Goal: Task Accomplishment & Management: Use online tool/utility

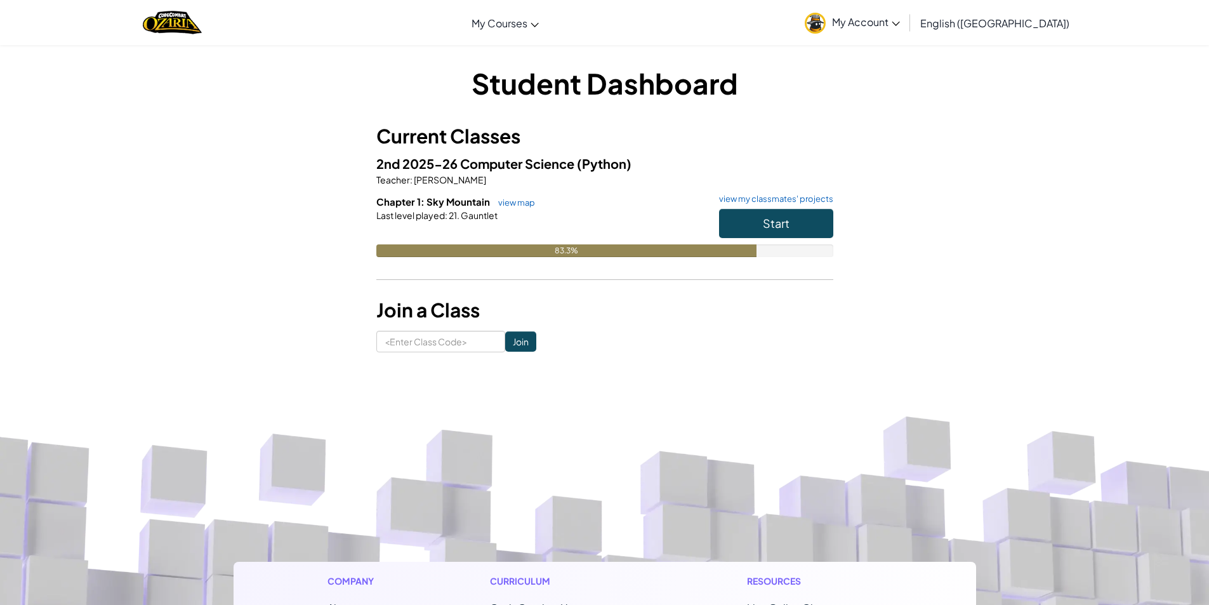
drag, startPoint x: 764, startPoint y: 204, endPoint x: 793, endPoint y: 187, distance: 33.6
click at [784, 193] on div "2nd 2025-26 Computer Science (Python) Teacher : [PERSON_NAME] Post Chapter 1: S…" at bounding box center [604, 215] width 457 height 123
click at [749, 215] on button "Start" at bounding box center [776, 223] width 114 height 29
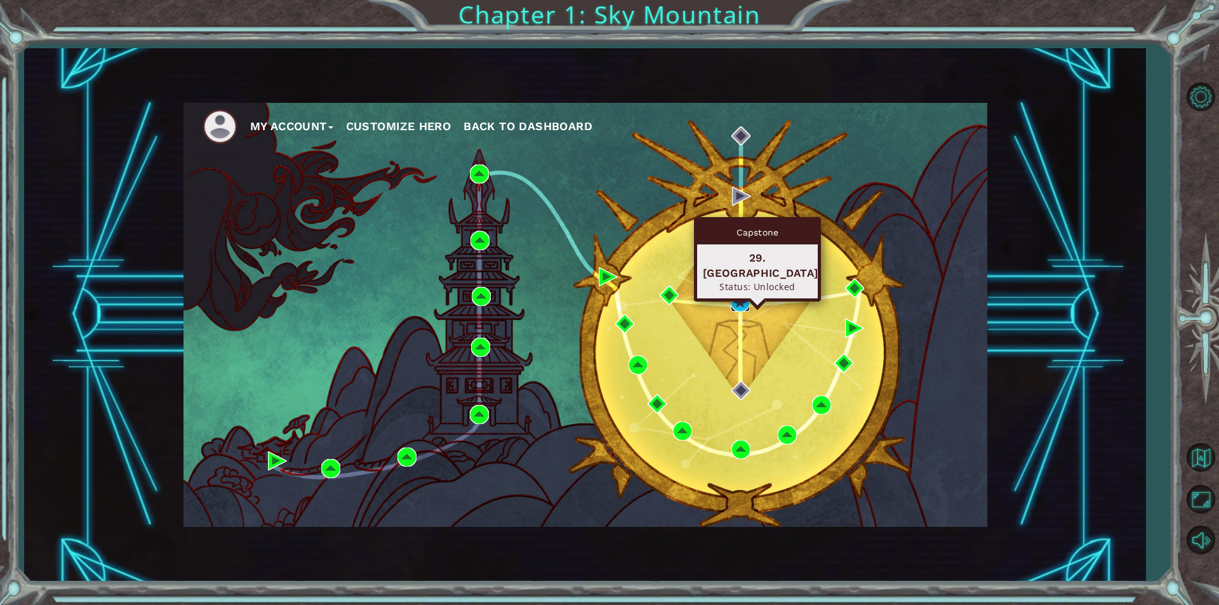
click at [746, 301] on img at bounding box center [740, 302] width 19 height 19
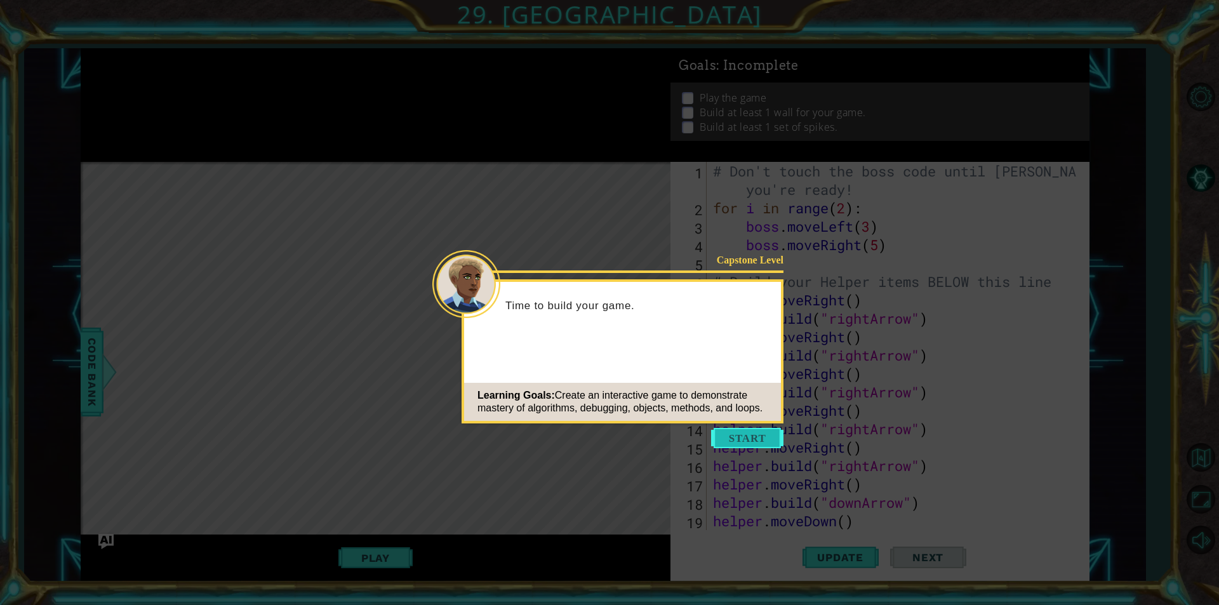
click at [724, 433] on button "Start" at bounding box center [747, 438] width 72 height 20
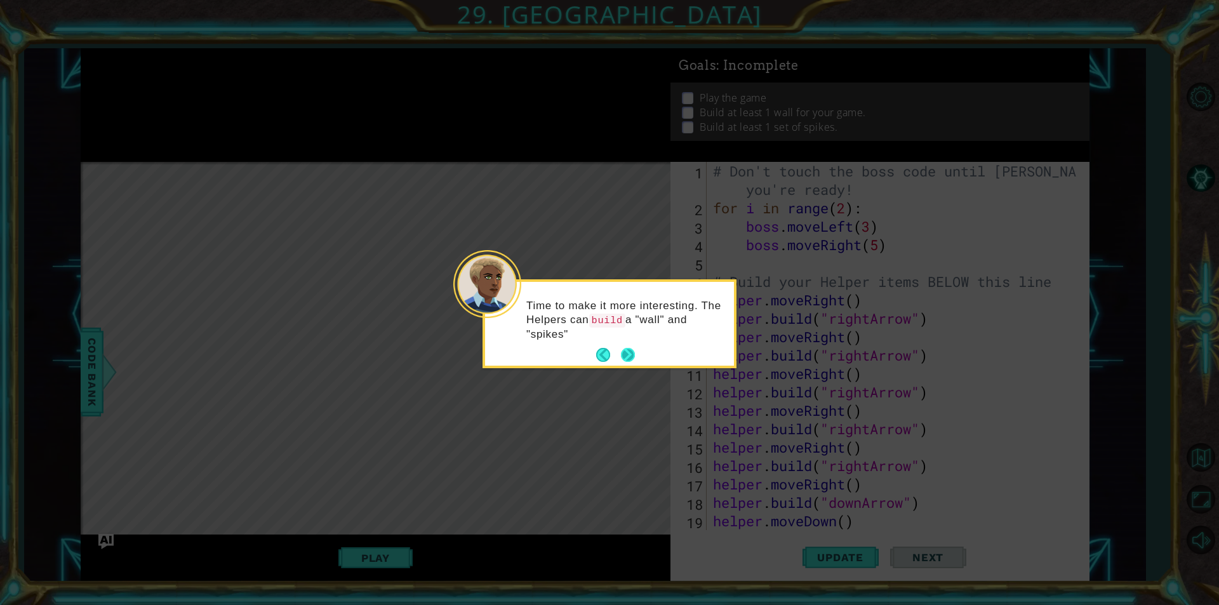
click at [627, 360] on button "Next" at bounding box center [628, 355] width 14 height 14
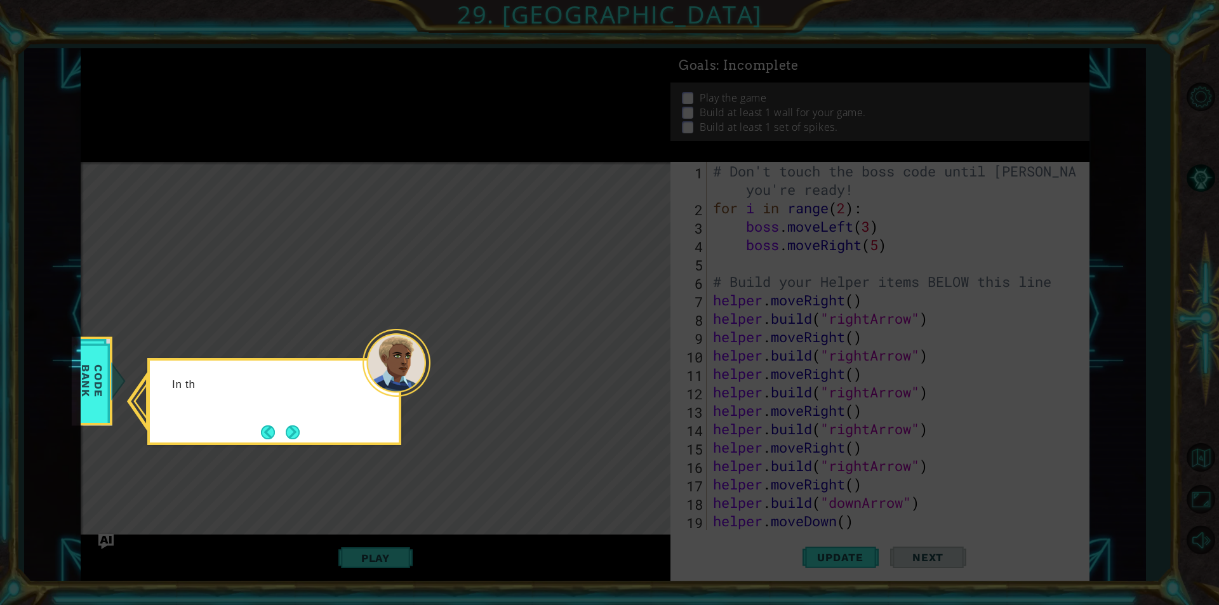
click at [627, 360] on icon at bounding box center [609, 302] width 1219 height 605
click at [306, 432] on div "In the CODE BANK , go to Items and then obstacles to learn more about how th" at bounding box center [274, 405] width 249 height 78
click at [303, 432] on div "In the CODE BANK , go to Items and then obstacles to learn more about how the '…" at bounding box center [274, 405] width 249 height 78
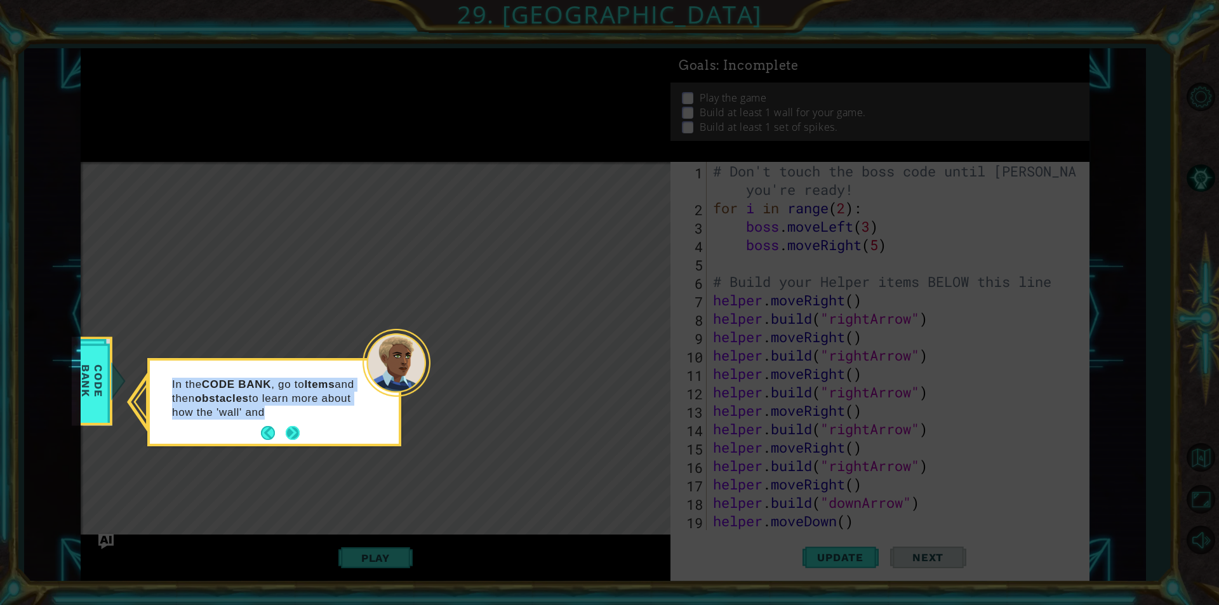
drag, startPoint x: 303, startPoint y: 432, endPoint x: 299, endPoint y: 439, distance: 7.4
click at [300, 437] on div "In the CODE BANK , go to Items and then obstacles to learn more about how the '…" at bounding box center [274, 402] width 249 height 83
click at [299, 439] on footer at bounding box center [280, 433] width 39 height 19
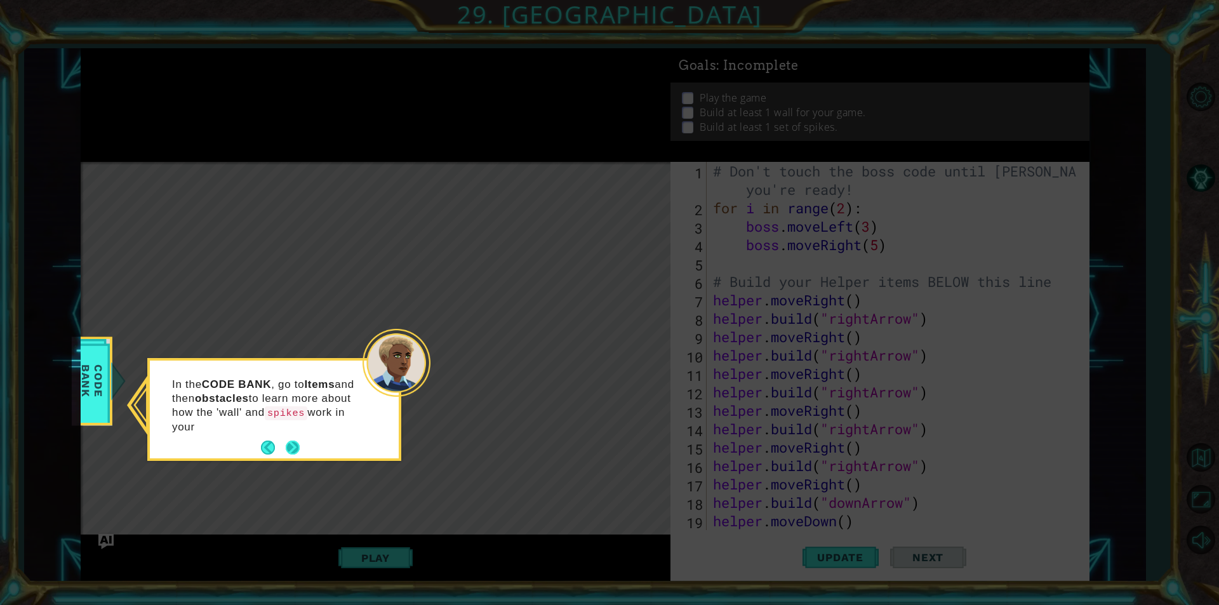
click at [299, 441] on button "Next" at bounding box center [293, 448] width 14 height 14
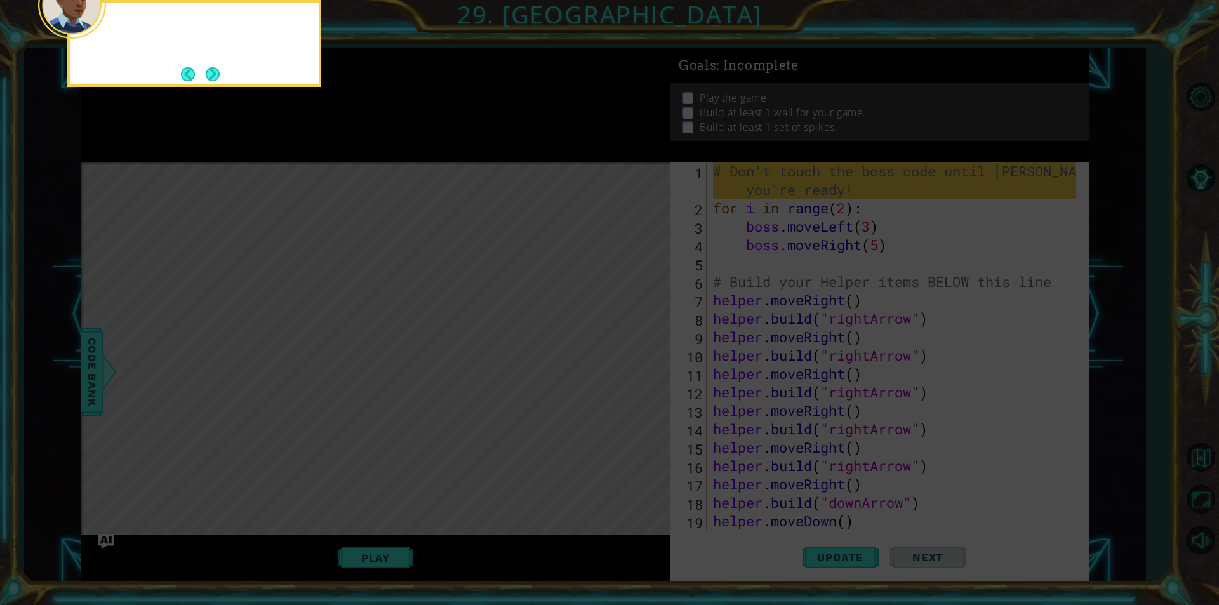
click at [299, 439] on icon at bounding box center [609, 90] width 1219 height 1029
click at [298, 441] on icon at bounding box center [609, 90] width 1219 height 1029
click at [300, 439] on icon at bounding box center [609, 90] width 1219 height 1029
click at [310, 436] on icon at bounding box center [609, 90] width 1219 height 1029
click at [114, 148] on icon at bounding box center [609, 90] width 1219 height 1029
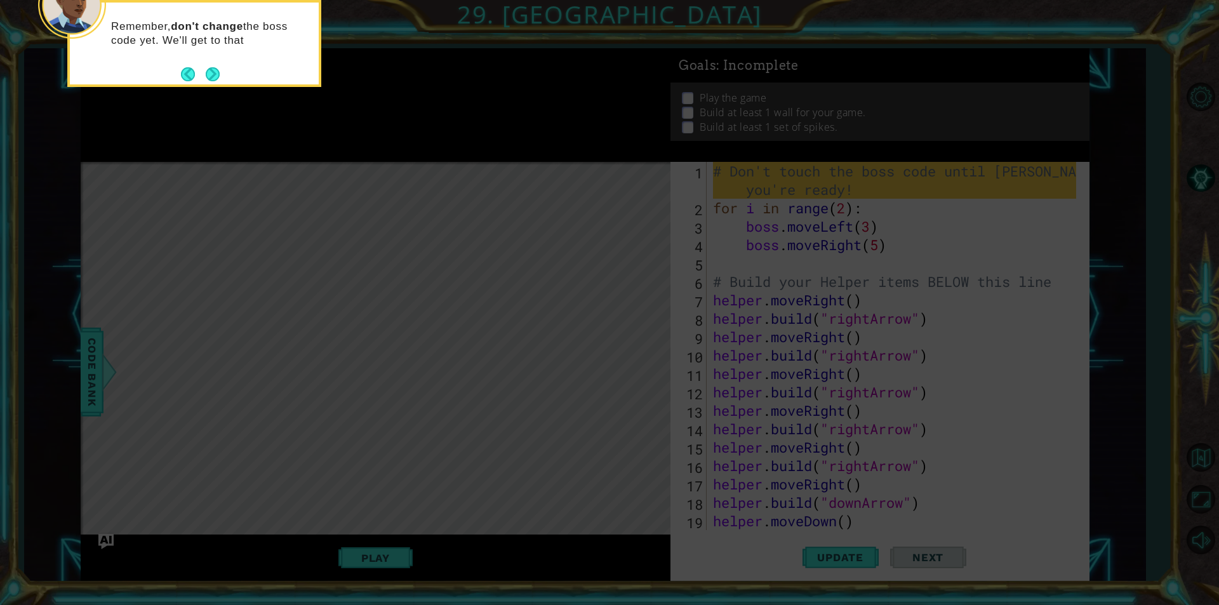
click at [115, 148] on icon at bounding box center [609, 90] width 1219 height 1029
drag, startPoint x: 115, startPoint y: 148, endPoint x: 144, endPoint y: 121, distance: 40.0
click at [123, 136] on icon at bounding box center [609, 90] width 1219 height 1029
click at [150, 115] on icon at bounding box center [609, 90] width 1219 height 1029
drag, startPoint x: 150, startPoint y: 115, endPoint x: 150, endPoint y: 122, distance: 7.0
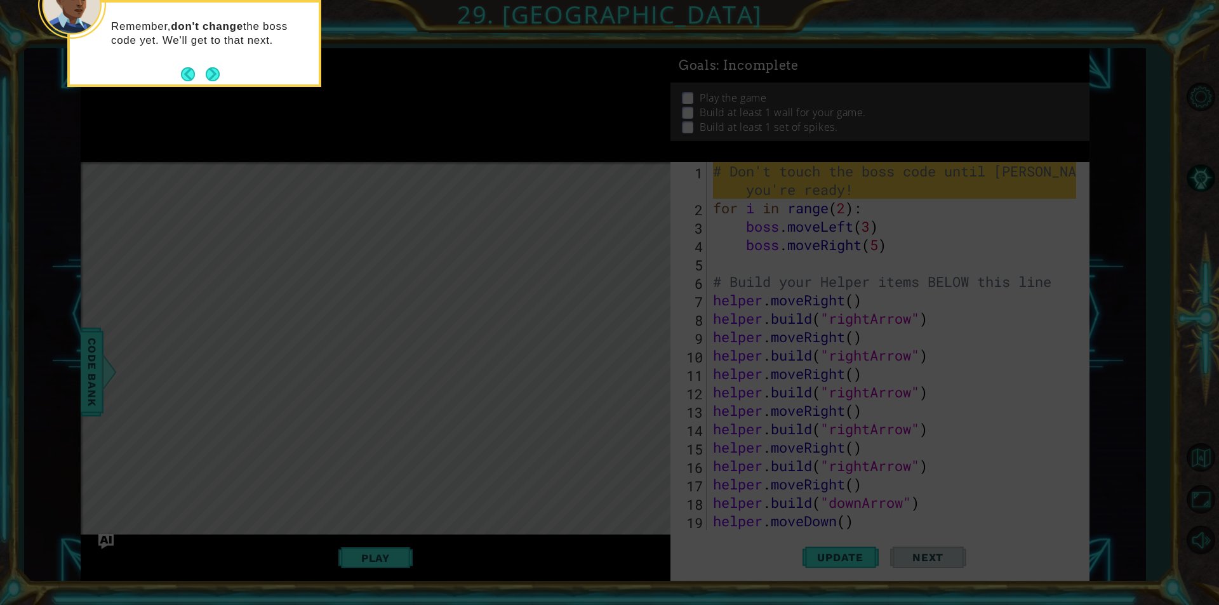
click at [150, 122] on icon at bounding box center [609, 90] width 1219 height 1029
click at [213, 74] on button "Next" at bounding box center [213, 74] width 14 height 14
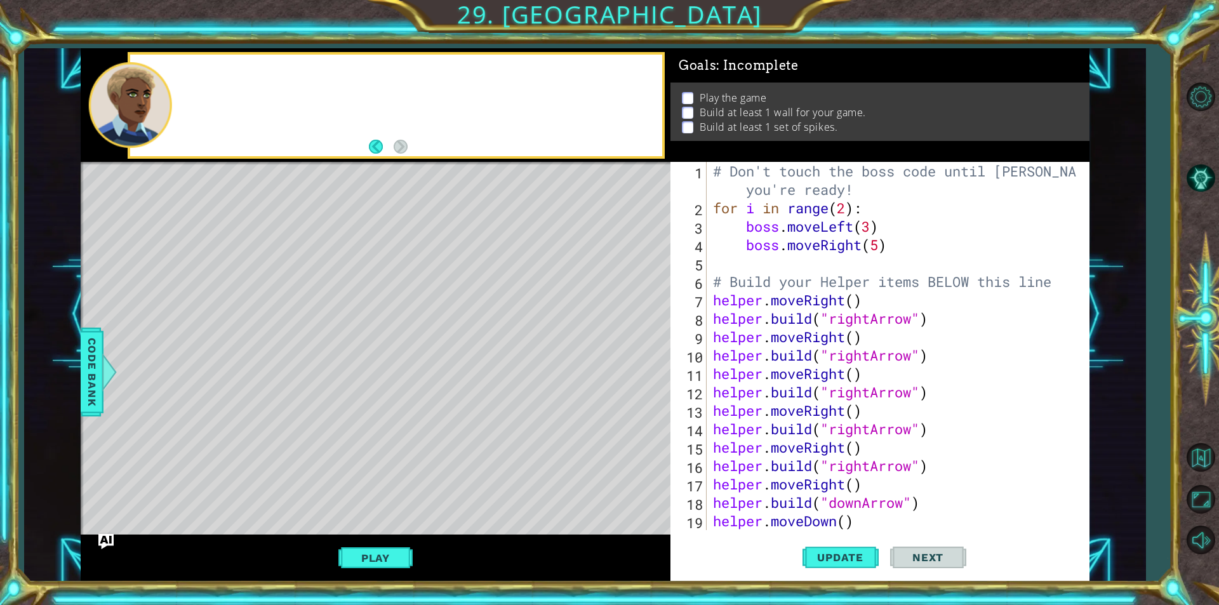
click at [213, 76] on div at bounding box center [395, 106] width 531 height 102
drag, startPoint x: 1069, startPoint y: 280, endPoint x: 820, endPoint y: 267, distance: 249.2
click at [891, 276] on div "# Don't touch the boss code until [PERSON_NAME] says you're ready! for i in ran…" at bounding box center [896, 373] width 372 height 423
click at [703, 246] on div "4" at bounding box center [690, 246] width 34 height 18
click at [701, 257] on div "5" at bounding box center [690, 265] width 34 height 18
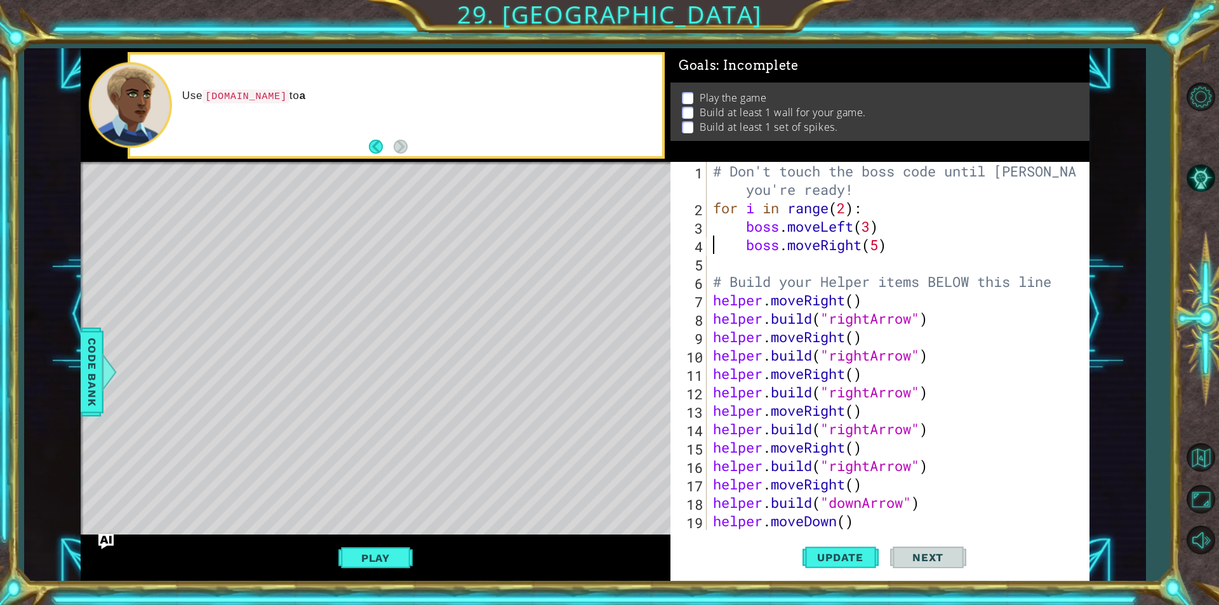
type textarea "# Build your Helper items BELOW this line"
type textarea "[DOMAIN_NAME]("downArrow")"
click at [701, 258] on div "5" at bounding box center [690, 265] width 34 height 18
click at [706, 263] on div "5" at bounding box center [690, 265] width 34 height 18
type textarea "# Build your Helper items BELOW this line"
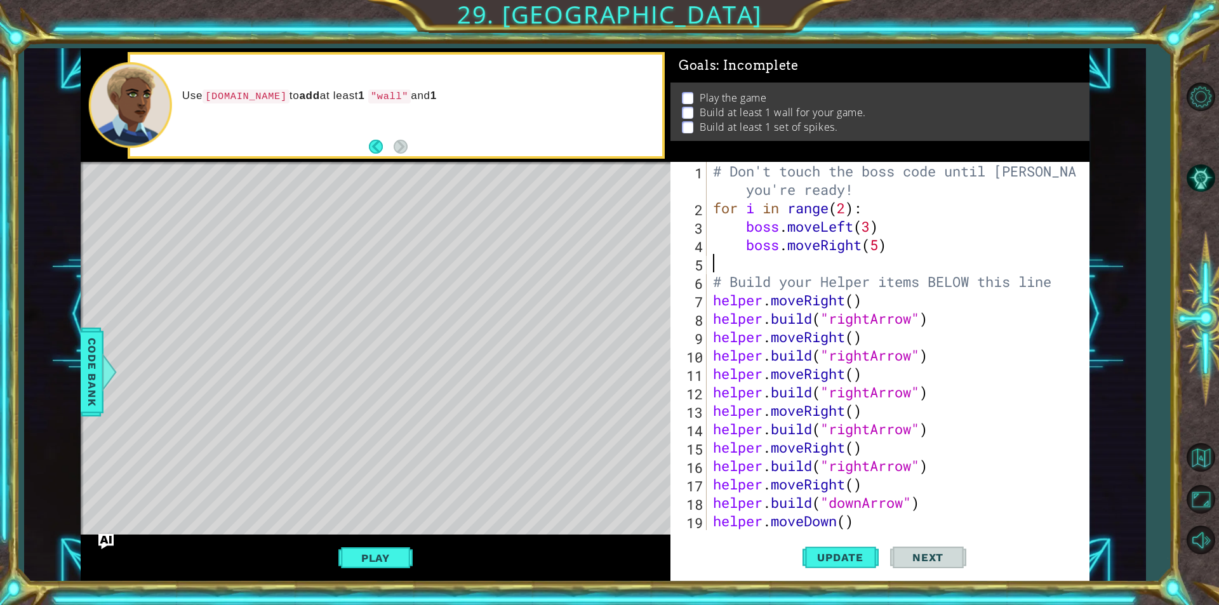
click at [714, 302] on div "# Don't touch the boss code until [PERSON_NAME] says you're ready! for i in ran…" at bounding box center [896, 373] width 372 height 423
click at [726, 303] on div "# Don't touch the boss code until [PERSON_NAME] says you're ready! for i in ran…" at bounding box center [896, 373] width 372 height 423
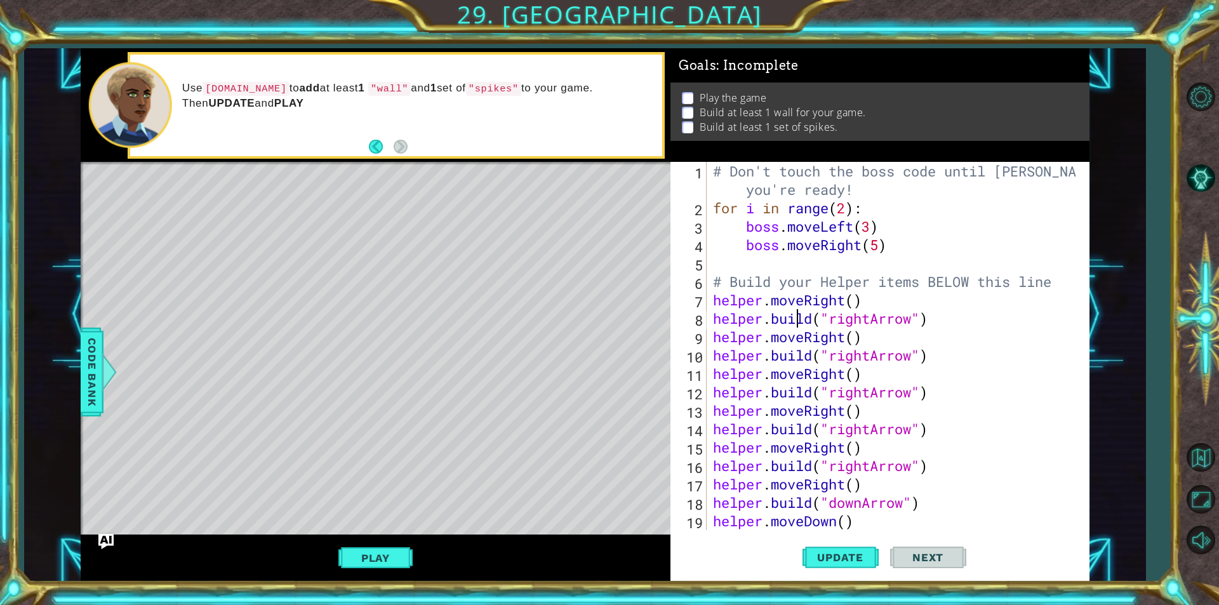
drag, startPoint x: 800, startPoint y: 327, endPoint x: 434, endPoint y: 264, distance: 371.1
click at [705, 306] on div "helper.moveRight() 1 2 3 4 5 6 7 8 9 10 11 12 13 14 15 16 17 18 19 20 # Don't t…" at bounding box center [877, 346] width 415 height 368
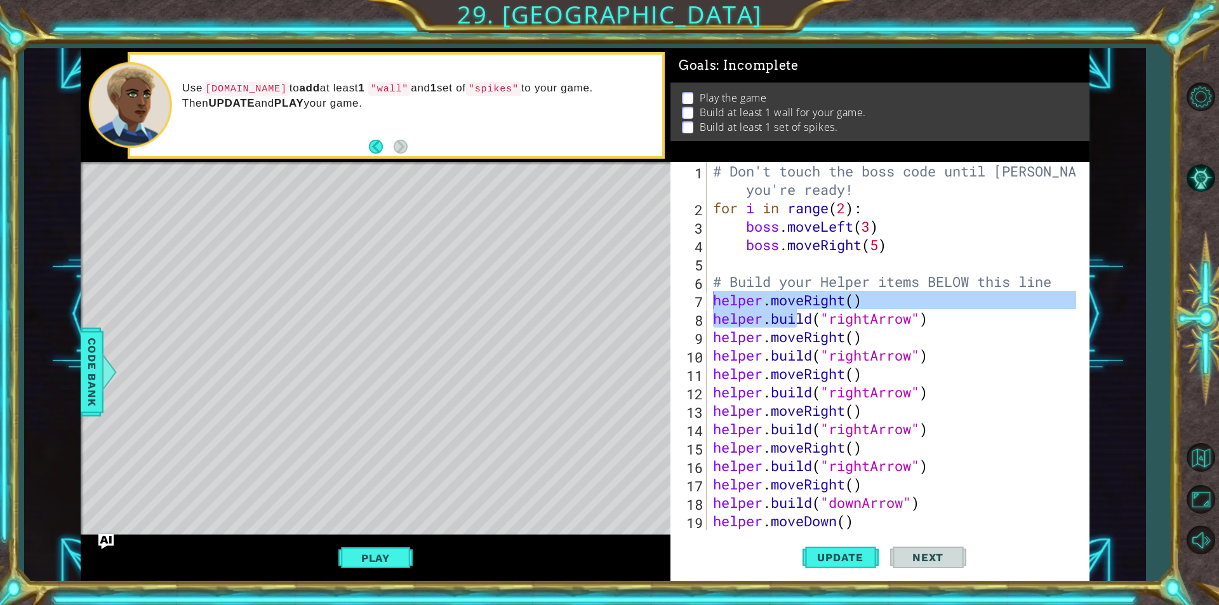
click at [434, 264] on div "Level Map" at bounding box center [374, 349] width 587 height 374
click at [361, 264] on div "Level Map" at bounding box center [374, 349] width 587 height 374
click at [898, 297] on div "# Don't touch the boss code until [PERSON_NAME] says you're ready! for i in ran…" at bounding box center [893, 346] width 366 height 368
click at [708, 300] on div "helper.moveRight() 1 2 3 4 5 6 7 8 9 10 11 12 13 14 15 16 17 18 19 20 # Don't t…" at bounding box center [877, 346] width 415 height 368
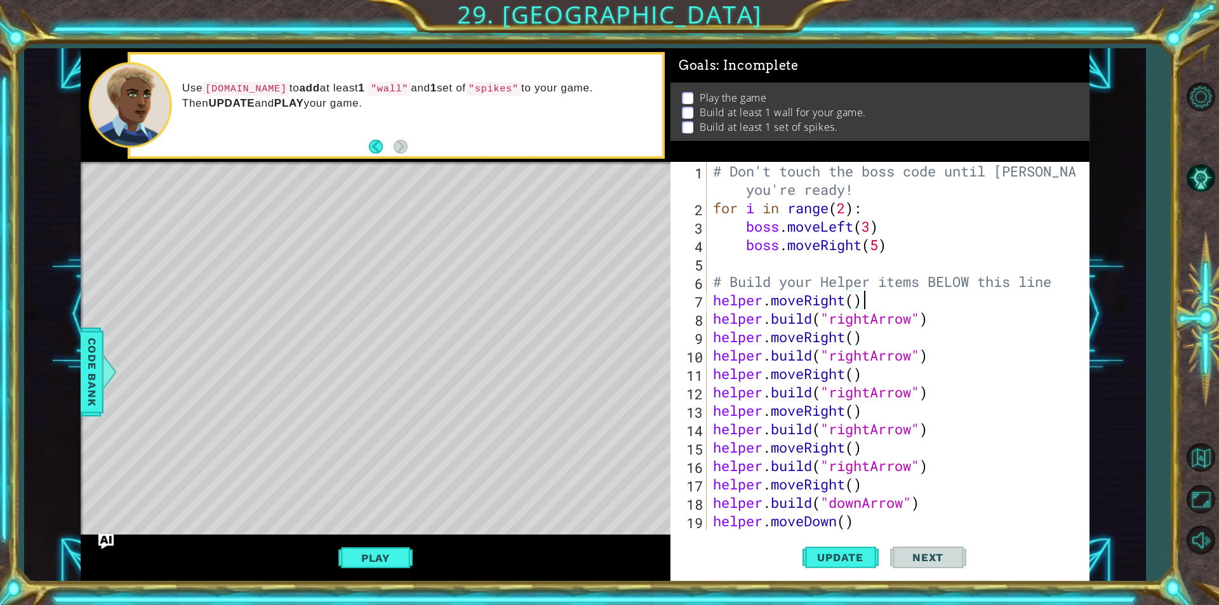
click at [713, 290] on div "# Don't touch the boss code until [PERSON_NAME] says you're ready! for i in ran…" at bounding box center [896, 373] width 372 height 423
click at [710, 302] on div "# Don't touch the boss code until [PERSON_NAME] says you're ready! for i in ran…" at bounding box center [896, 373] width 372 height 423
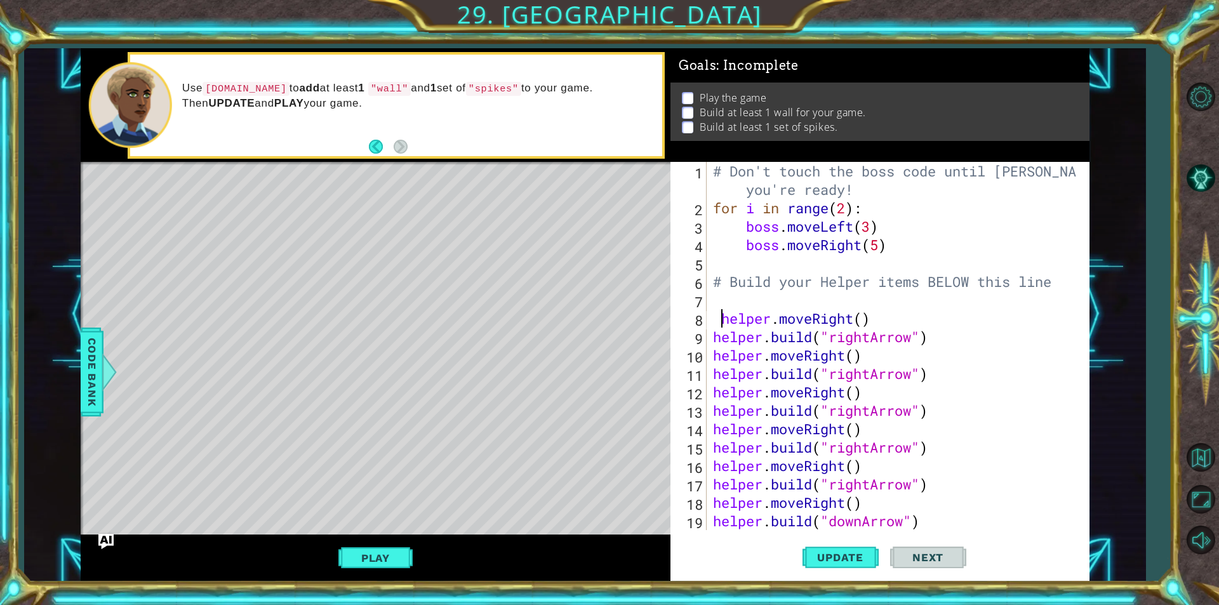
type textarea "helper.moveRight()"
click at [721, 292] on div "# Don't touch the boss code until [PERSON_NAME] says you're ready! for i in ran…" at bounding box center [896, 373] width 372 height 423
click at [704, 303] on div "7" at bounding box center [690, 302] width 34 height 18
type textarea "helper.moveRight()"
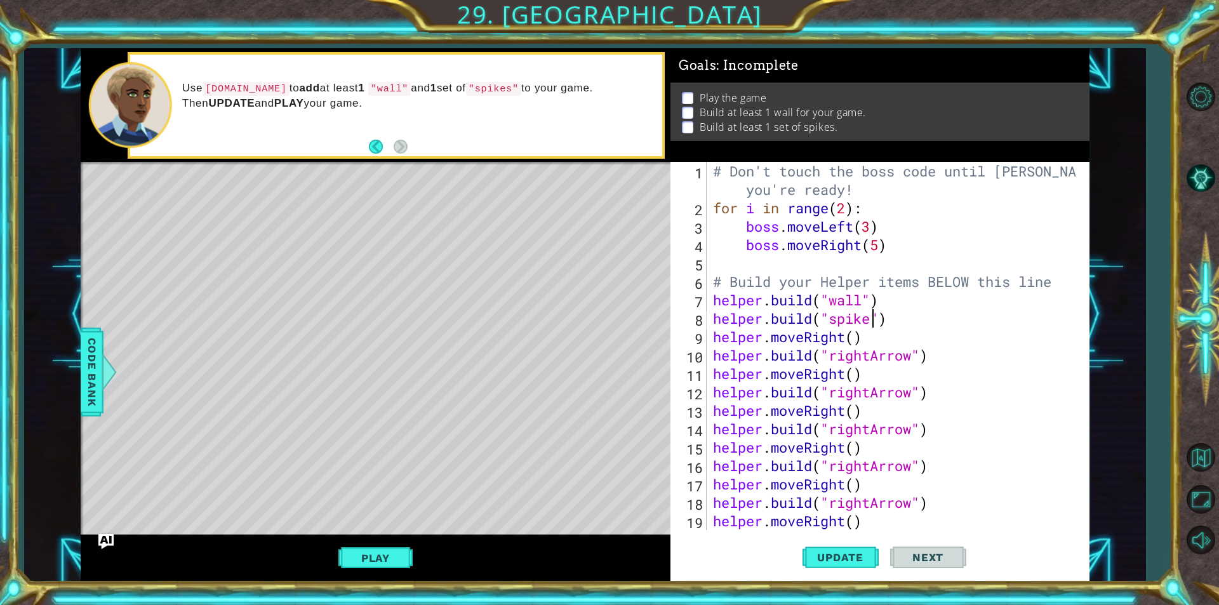
scroll to position [0, 8]
click at [860, 566] on button "Update" at bounding box center [841, 557] width 76 height 42
click at [901, 553] on span "Next" at bounding box center [928, 557] width 57 height 13
type textarea "[DOMAIN_NAME]("spike")"
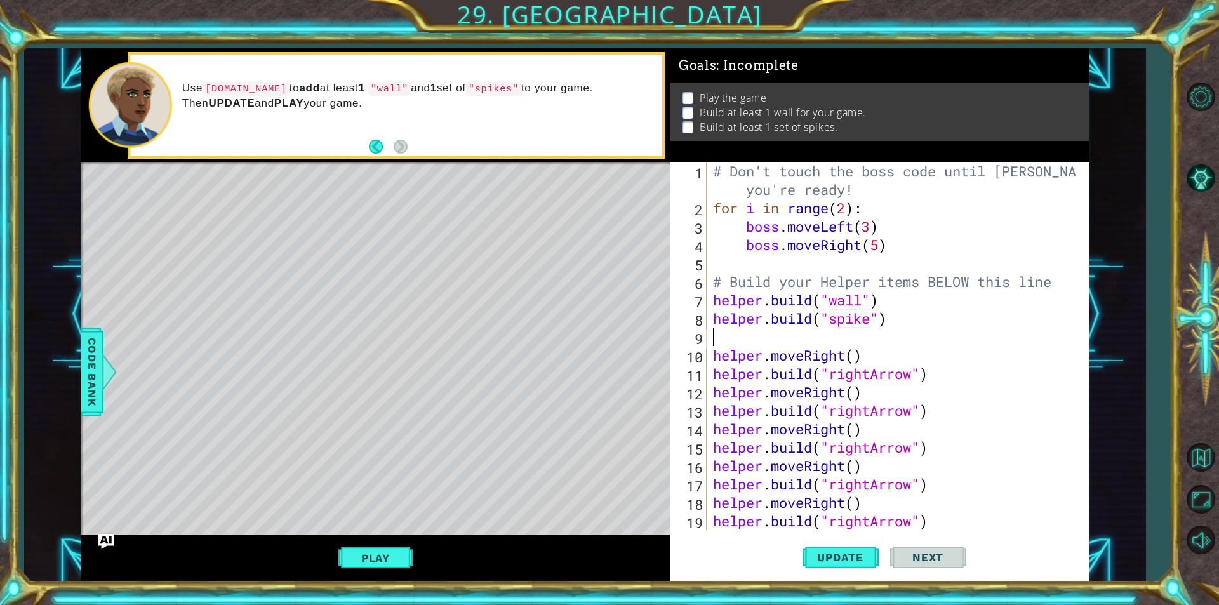
scroll to position [0, 0]
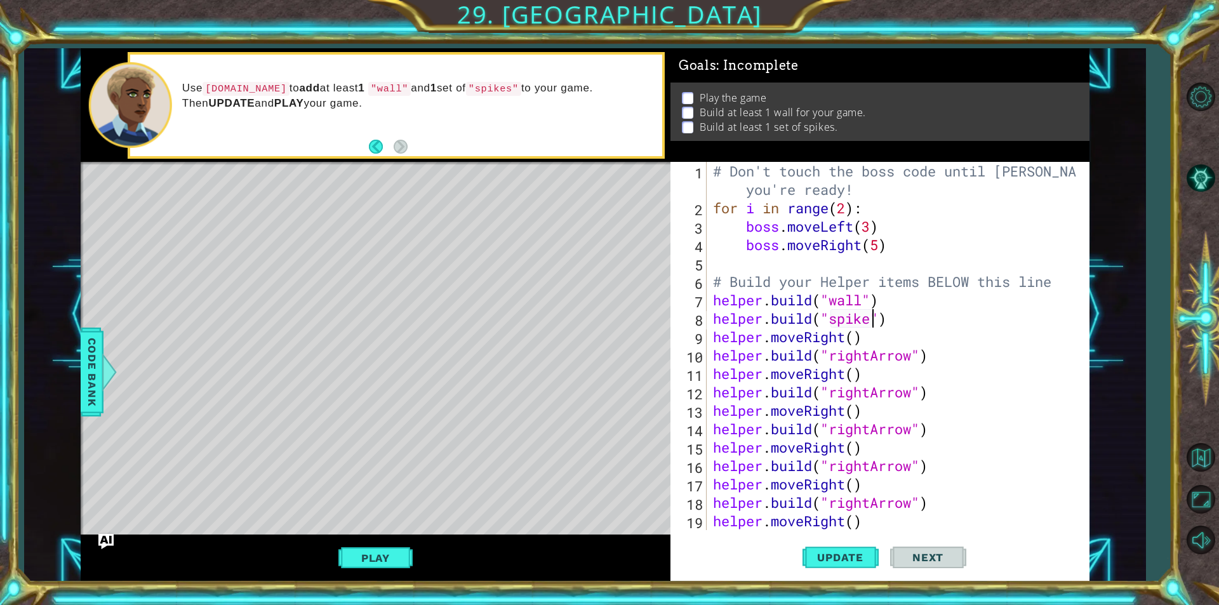
click at [875, 323] on div "# Don't touch the boss code until [PERSON_NAME] says you're ready! for i in ran…" at bounding box center [896, 373] width 372 height 423
click at [390, 559] on button "Play" at bounding box center [375, 558] width 74 height 24
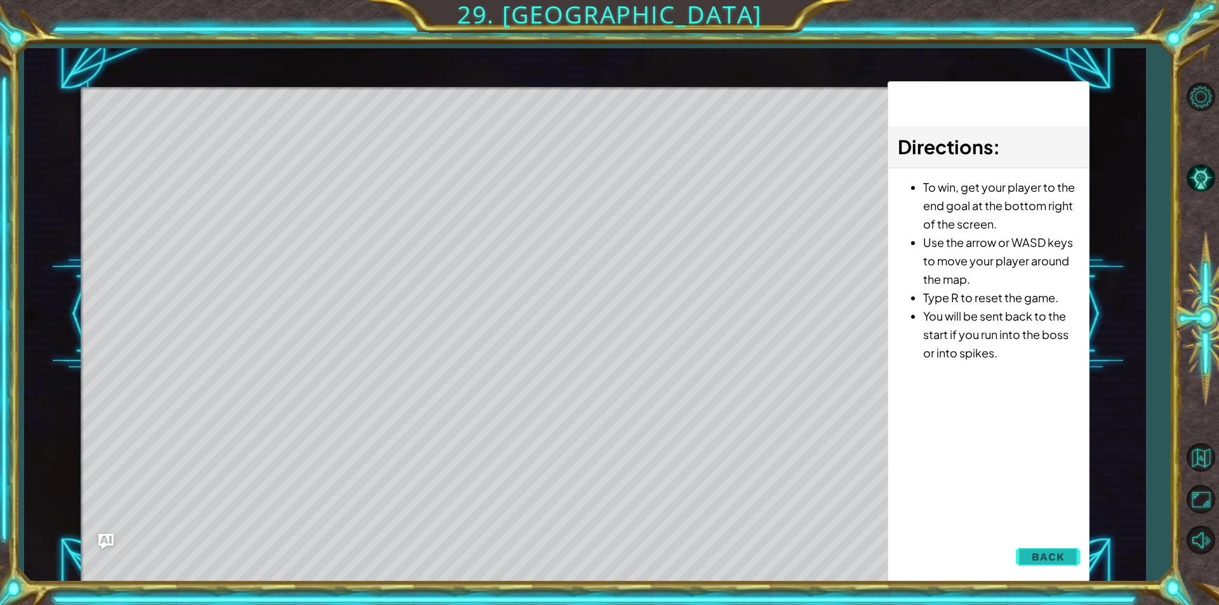
click at [1062, 549] on button "Back" at bounding box center [1048, 556] width 64 height 25
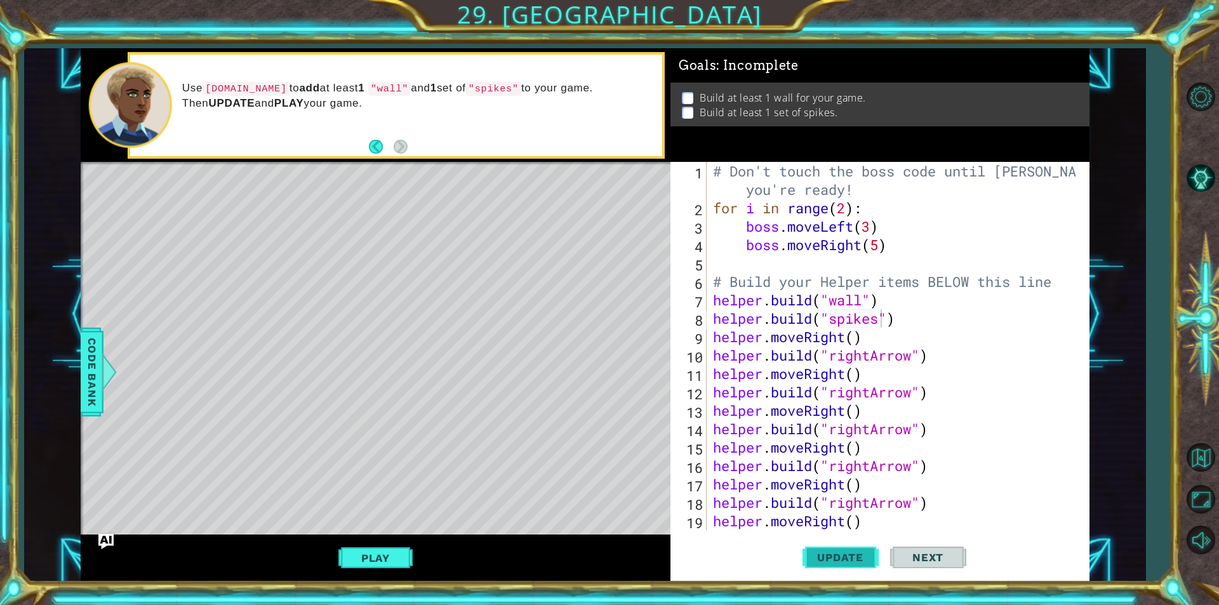
click at [829, 549] on button "Update" at bounding box center [841, 557] width 76 height 42
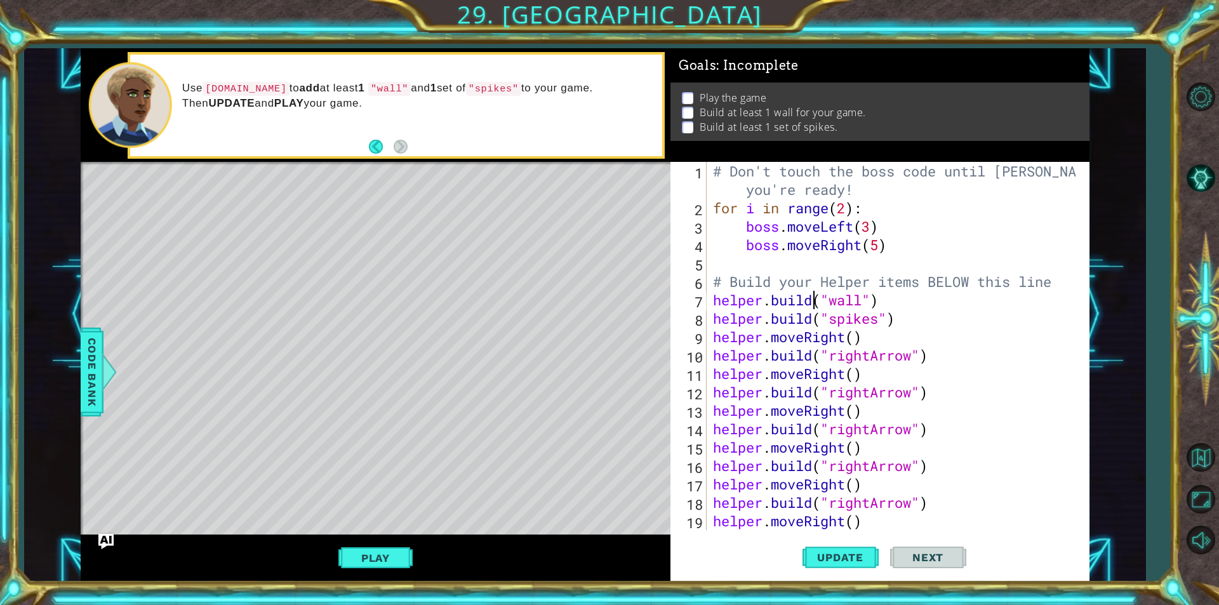
click at [811, 307] on div "# Don't touch the boss code until [PERSON_NAME] says you're ready! for i in ran…" at bounding box center [896, 373] width 372 height 423
drag, startPoint x: 842, startPoint y: 304, endPoint x: 853, endPoint y: 303, distance: 11.5
click at [853, 303] on div "# Don't touch the boss code until [PERSON_NAME] says you're ready! for i in ran…" at bounding box center [896, 373] width 372 height 423
click at [860, 302] on div "# Don't touch the boss code until [PERSON_NAME] says you're ready! for i in ran…" at bounding box center [896, 373] width 372 height 423
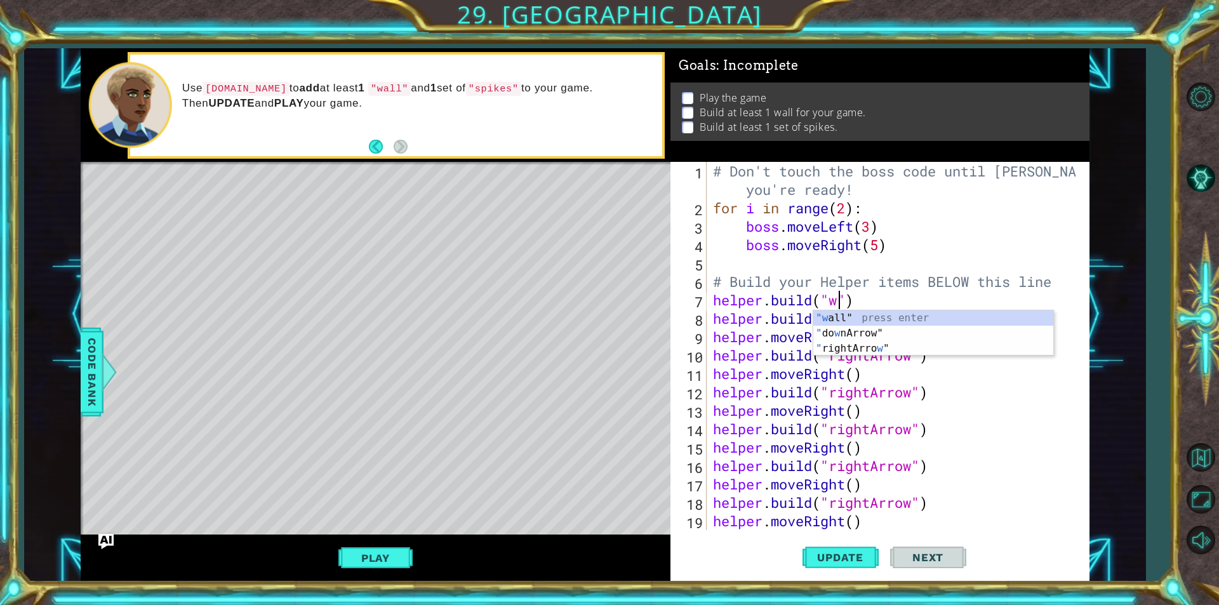
type textarea "[DOMAIN_NAME]("wall")"
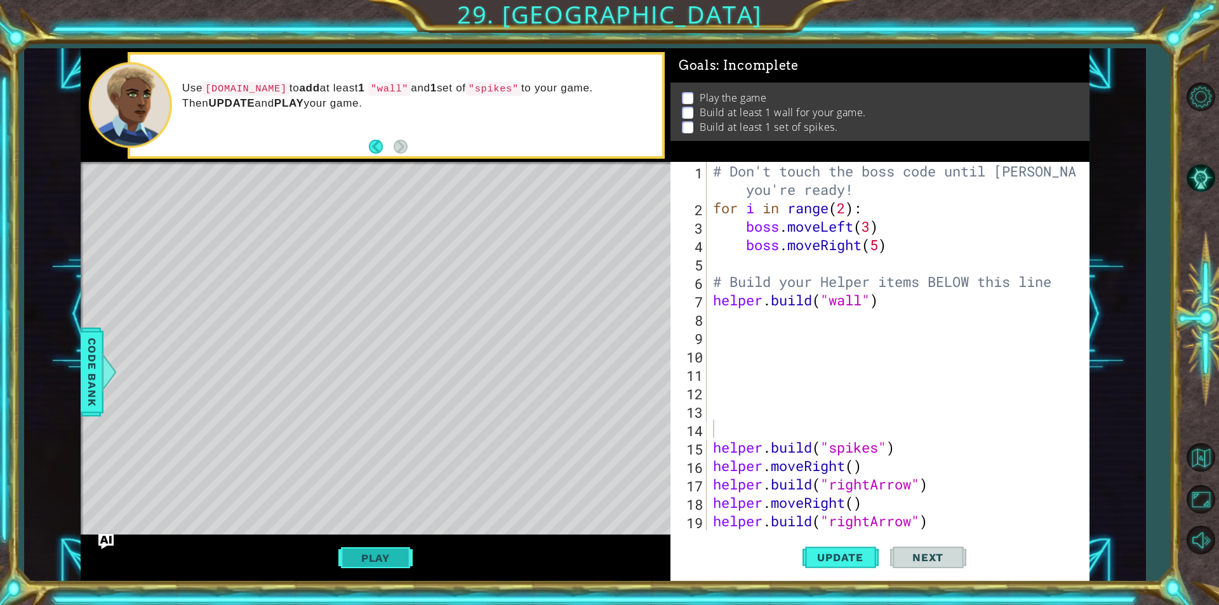
click at [359, 568] on button "Play" at bounding box center [375, 558] width 74 height 24
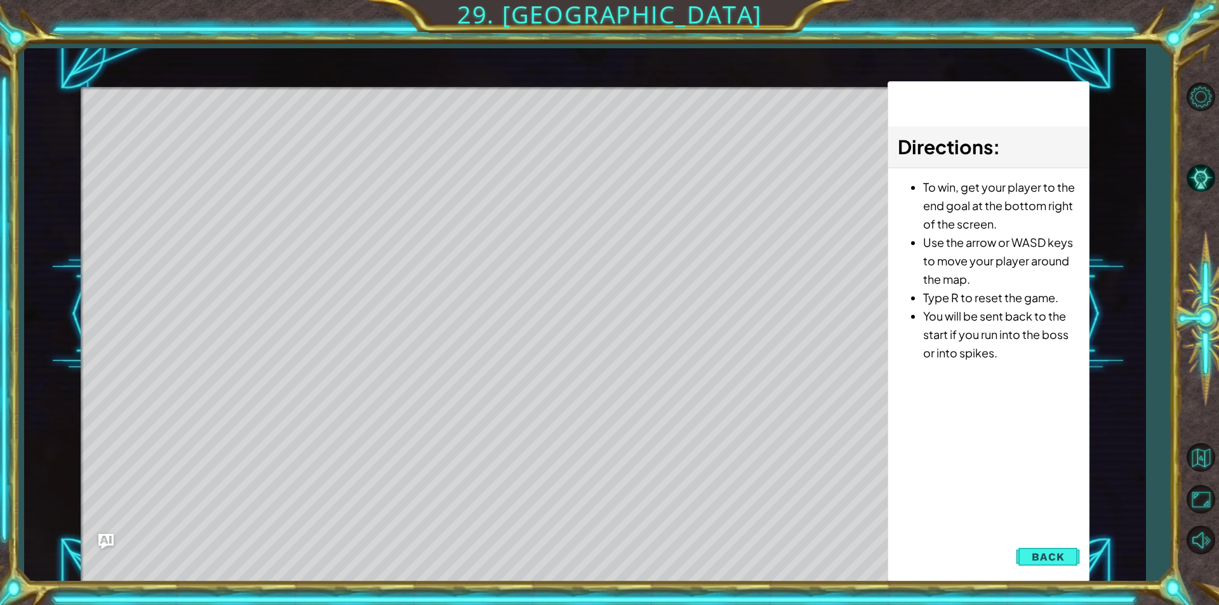
click at [259, 161] on div "Level Map" at bounding box center [374, 274] width 587 height 374
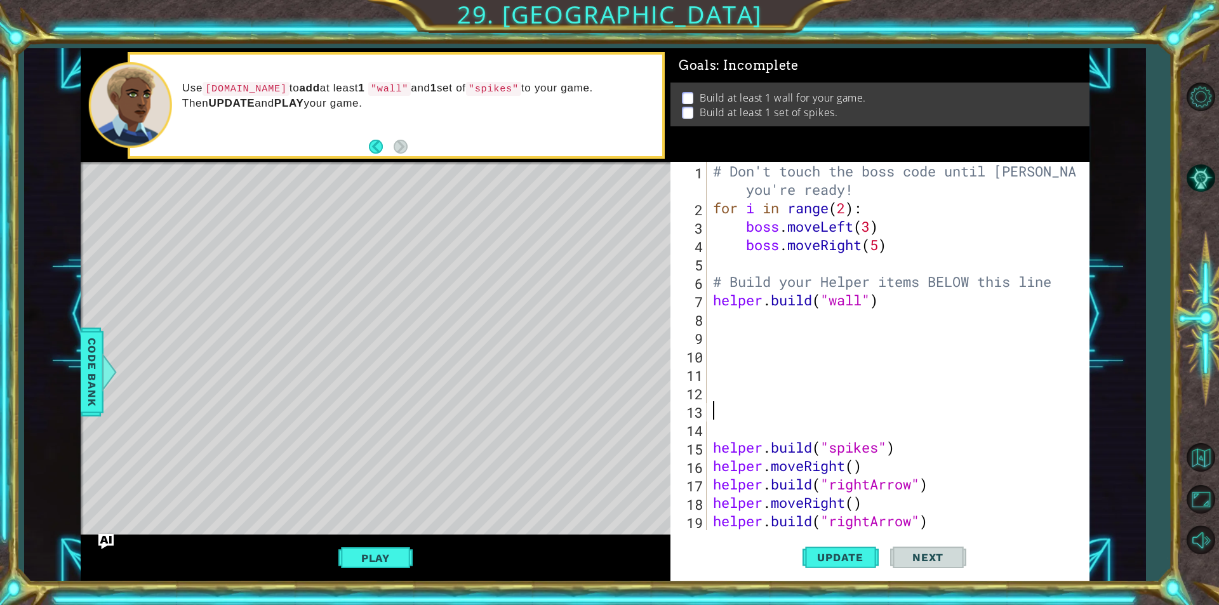
drag, startPoint x: 743, startPoint y: 418, endPoint x: 740, endPoint y: 439, distance: 21.8
click at [742, 424] on div "# Don't touch the boss code until [PERSON_NAME] says you're ready! for i in ran…" at bounding box center [896, 373] width 372 height 423
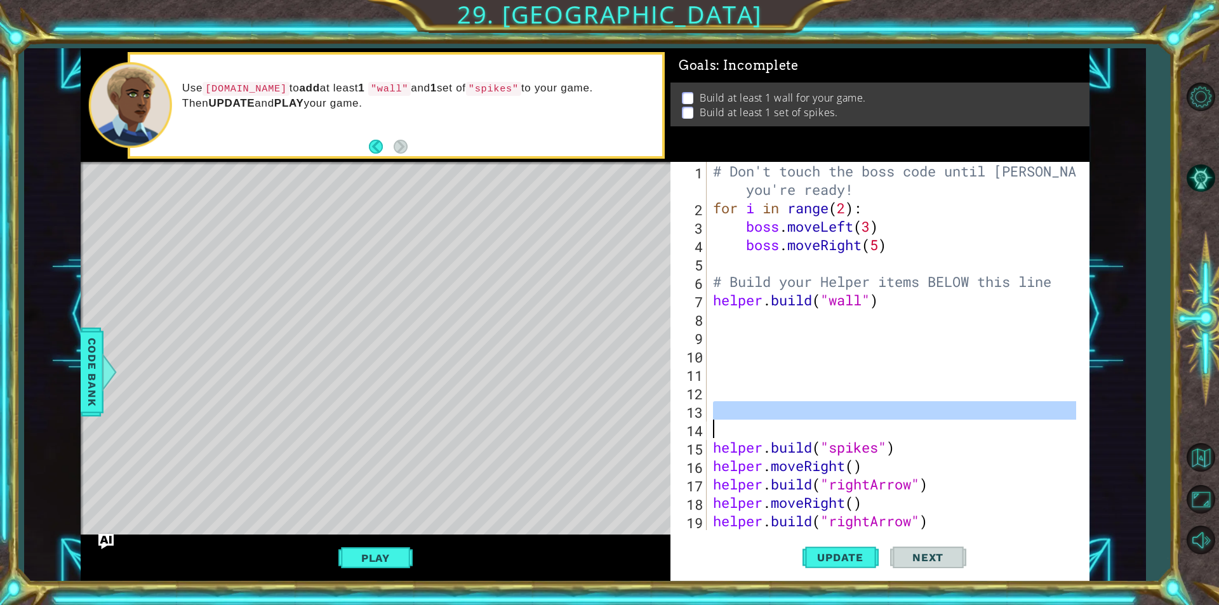
click at [740, 439] on div "# Don't touch the boss code until [PERSON_NAME] says you're ready! for i in ran…" at bounding box center [896, 373] width 372 height 423
type textarea "[DOMAIN_NAME]("spikes")"
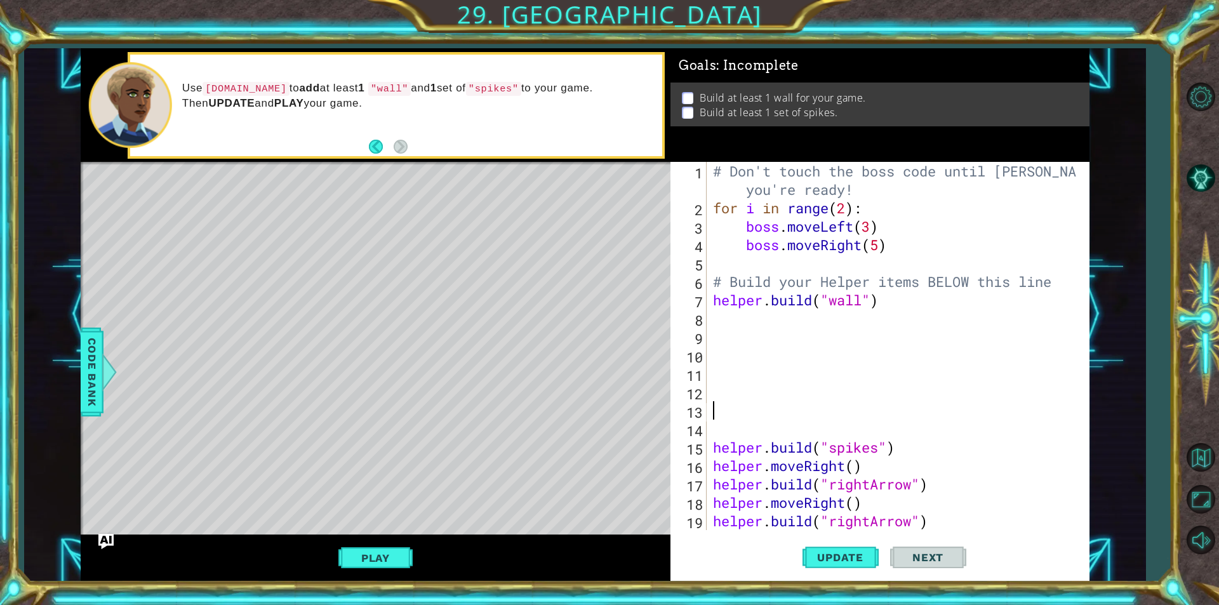
click at [712, 418] on div "# Don't touch the boss code until [PERSON_NAME] says you're ready! for i in ran…" at bounding box center [896, 373] width 372 height 423
click at [713, 431] on div "# Don't touch the boss code until [PERSON_NAME] says you're ready! for i in ran…" at bounding box center [896, 373] width 372 height 423
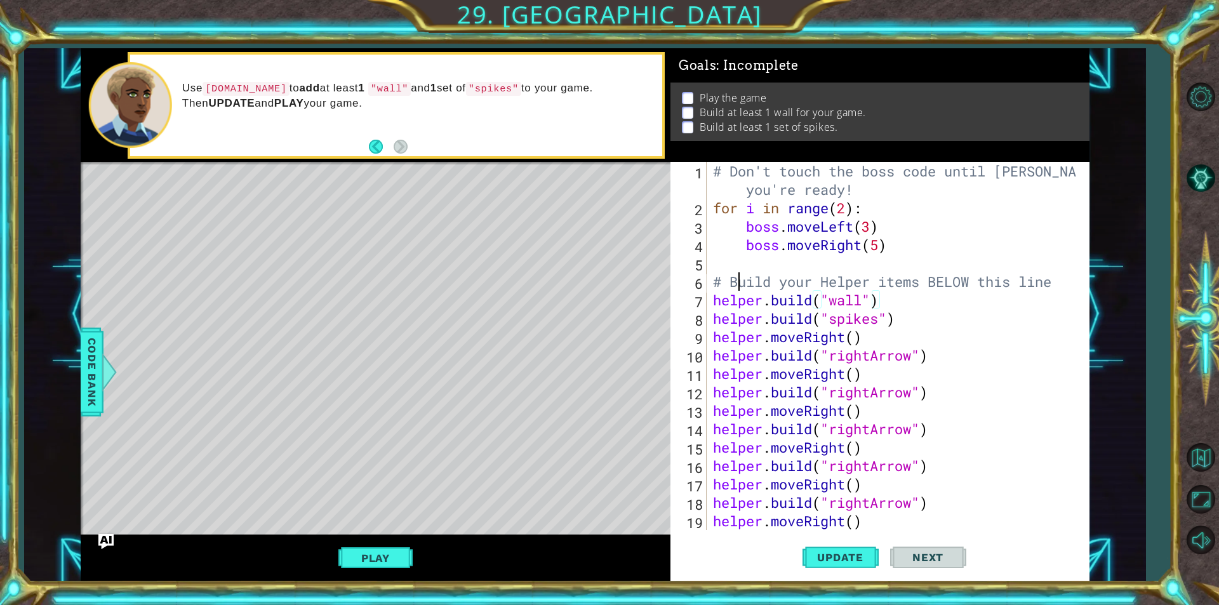
click at [740, 276] on div "# Don't touch the boss code until [PERSON_NAME] says you're ready! for i in ran…" at bounding box center [896, 373] width 372 height 423
drag, startPoint x: 749, startPoint y: 276, endPoint x: 764, endPoint y: 276, distance: 15.2
click at [756, 276] on div "# Don't touch the boss code until [PERSON_NAME] says you're ready! for i in ran…" at bounding box center [896, 373] width 372 height 423
click at [767, 276] on div "# Don't touch the boss code until [PERSON_NAME] says you're ready! for i in ran…" at bounding box center [896, 373] width 372 height 423
click at [790, 276] on div "# Don't touch the boss code until [PERSON_NAME] says you're ready! for i in ran…" at bounding box center [896, 373] width 372 height 423
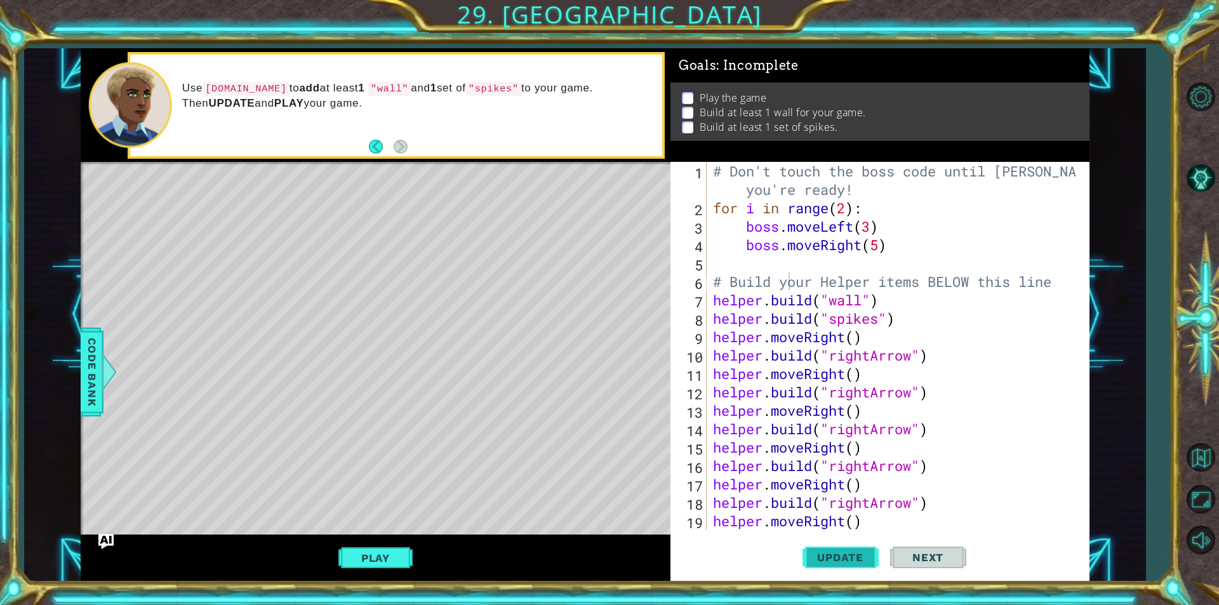
click at [809, 554] on span "Update" at bounding box center [840, 557] width 72 height 13
click at [832, 552] on span "Update" at bounding box center [840, 557] width 72 height 13
click at [376, 550] on button "Play" at bounding box center [375, 558] width 74 height 24
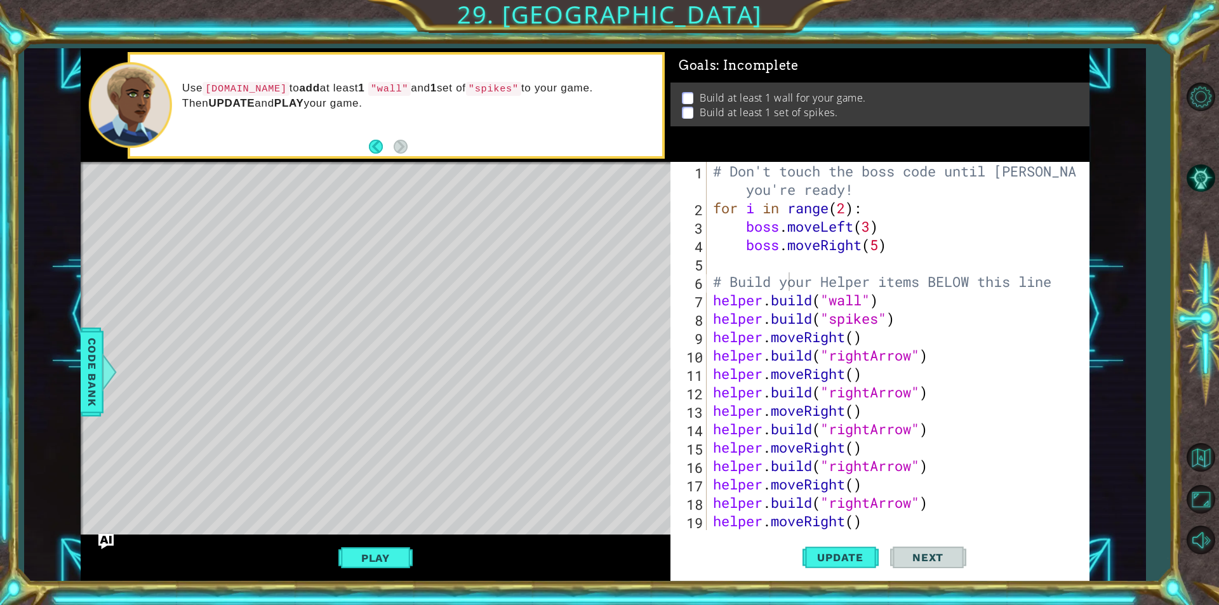
click at [88, 342] on span "Code Bank" at bounding box center [92, 371] width 20 height 77
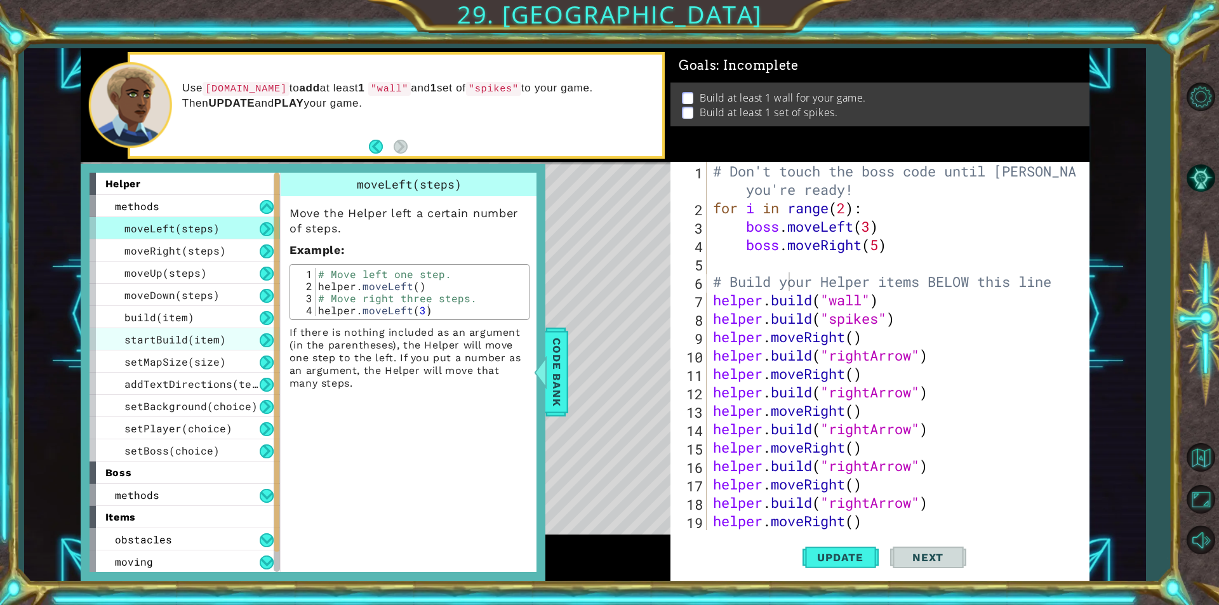
click at [206, 337] on span "startBuild(item)" at bounding box center [175, 339] width 102 height 13
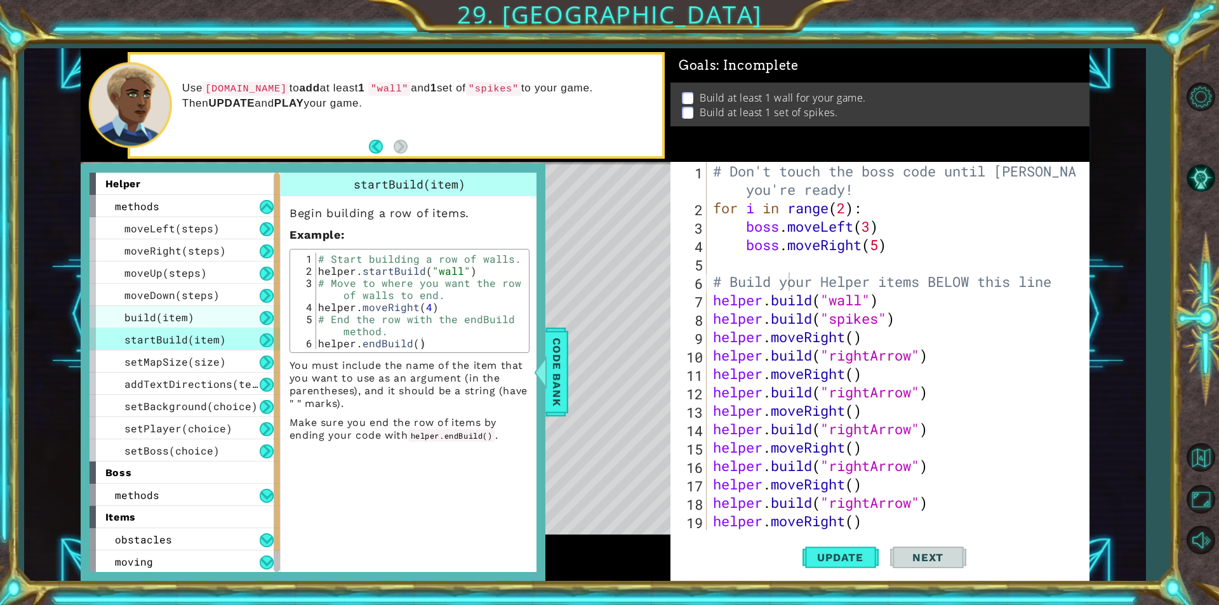
click at [206, 315] on div "build(item)" at bounding box center [185, 317] width 190 height 22
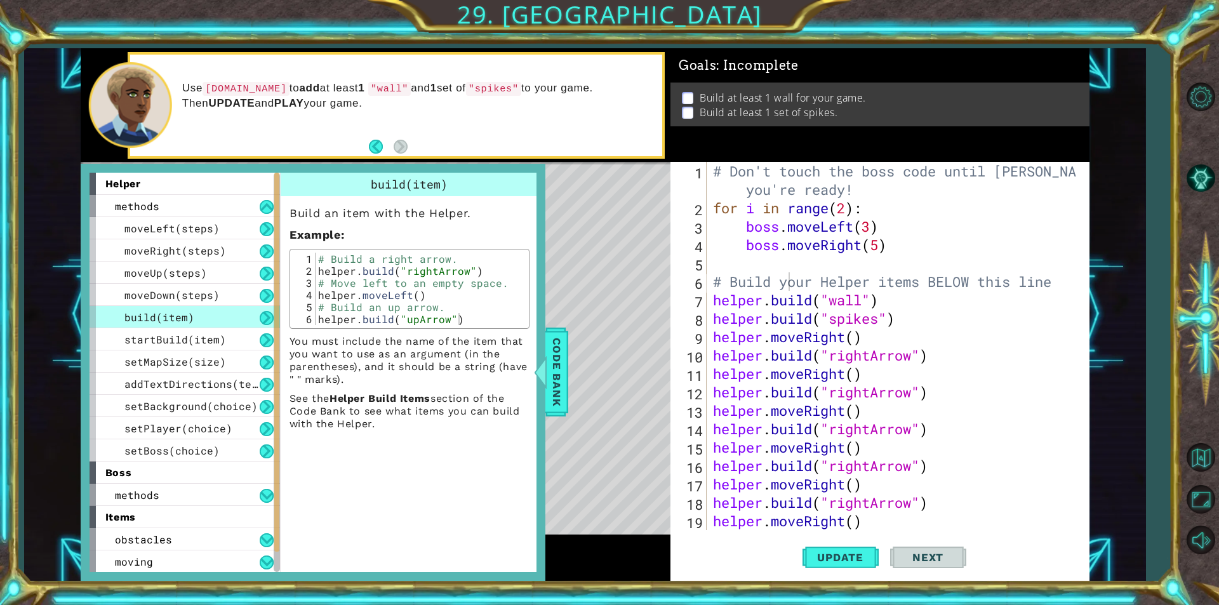
click at [724, 313] on div "# Don't touch the boss code until [PERSON_NAME] says you're ready! for i in ran…" at bounding box center [896, 373] width 372 height 423
click at [720, 307] on div "# Don't touch the boss code until [PERSON_NAME] says you're ready! for i in ran…" at bounding box center [896, 373] width 372 height 423
type textarea "[DOMAIN_NAME]("wall")"
click at [900, 303] on div "# Don't touch the boss code until [PERSON_NAME] says you're ready! for i in ran…" at bounding box center [896, 373] width 372 height 423
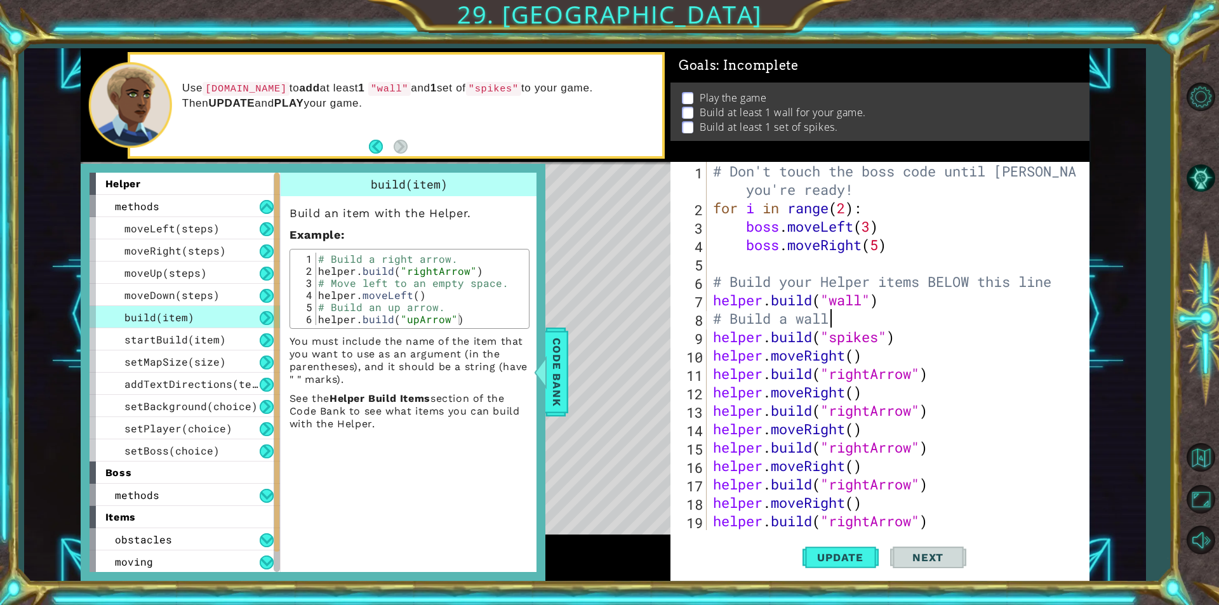
scroll to position [0, 4]
click at [853, 565] on button "Update" at bounding box center [841, 557] width 76 height 42
click at [563, 350] on span "Code Bank" at bounding box center [557, 371] width 20 height 77
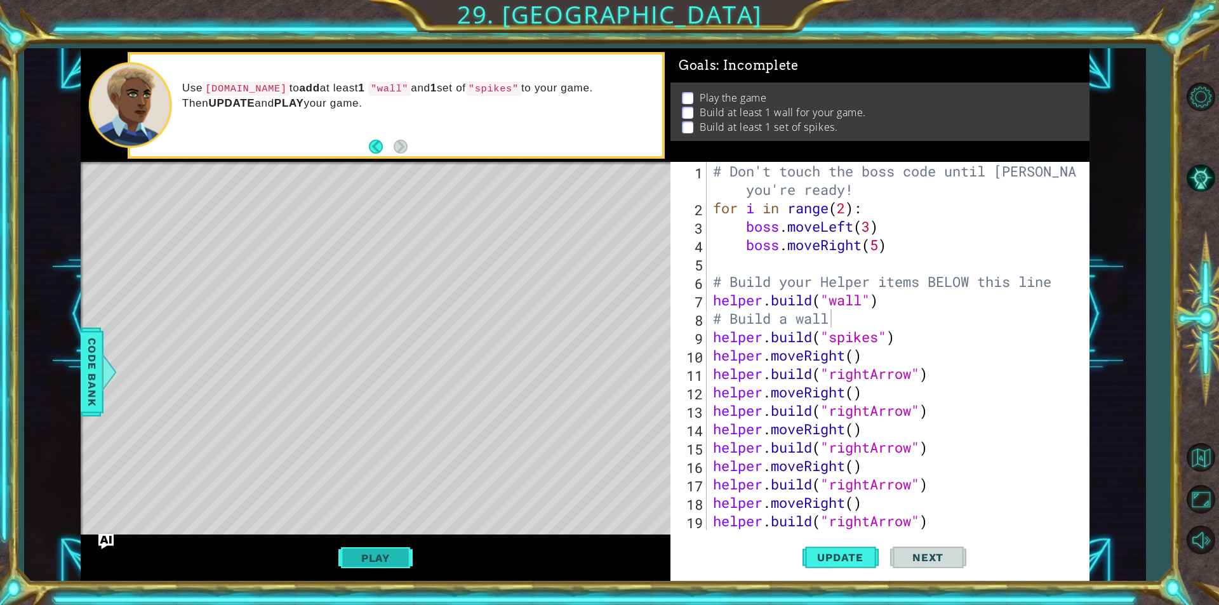
click at [359, 563] on button "Play" at bounding box center [375, 558] width 74 height 24
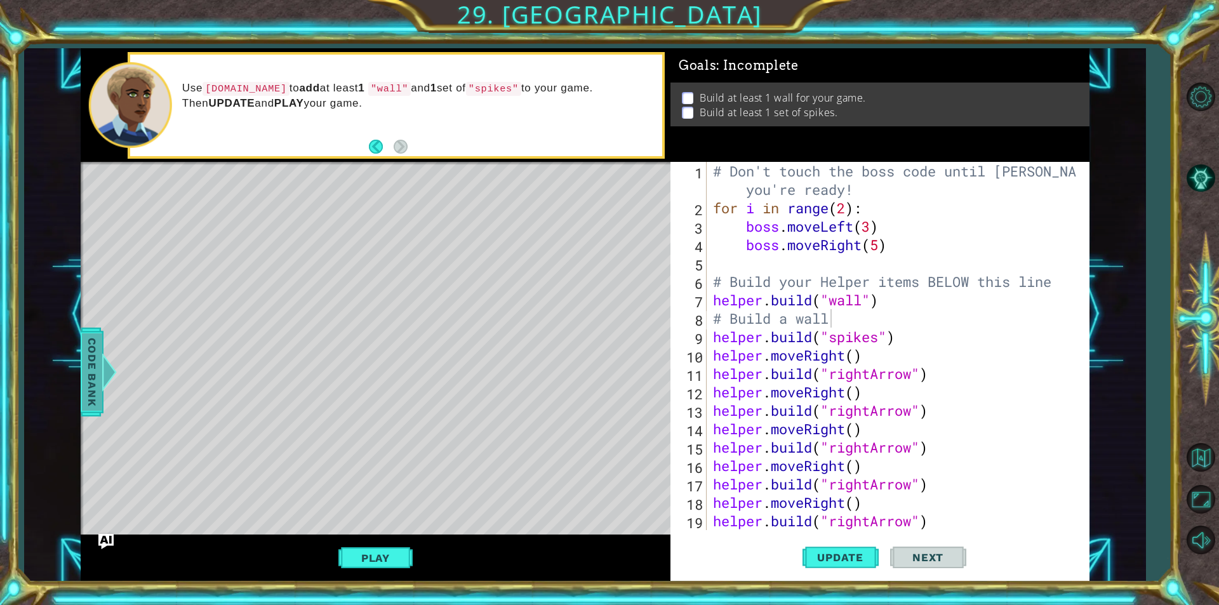
click at [103, 365] on div at bounding box center [109, 372] width 16 height 38
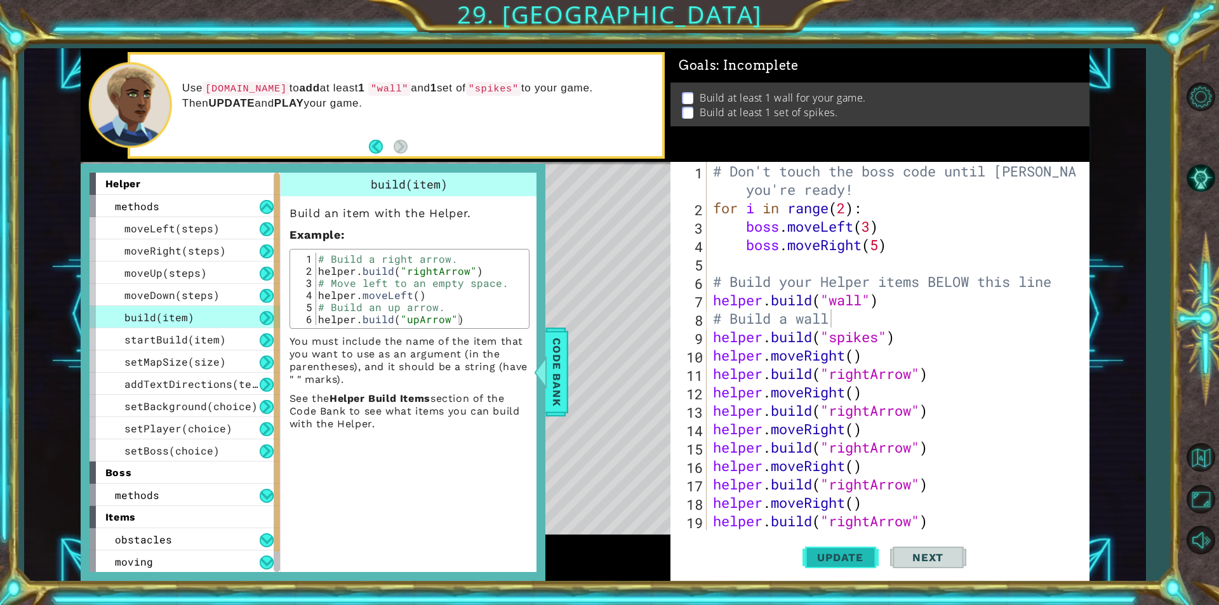
click at [807, 553] on span "Update" at bounding box center [840, 557] width 72 height 13
click at [804, 553] on button "Update" at bounding box center [841, 557] width 76 height 42
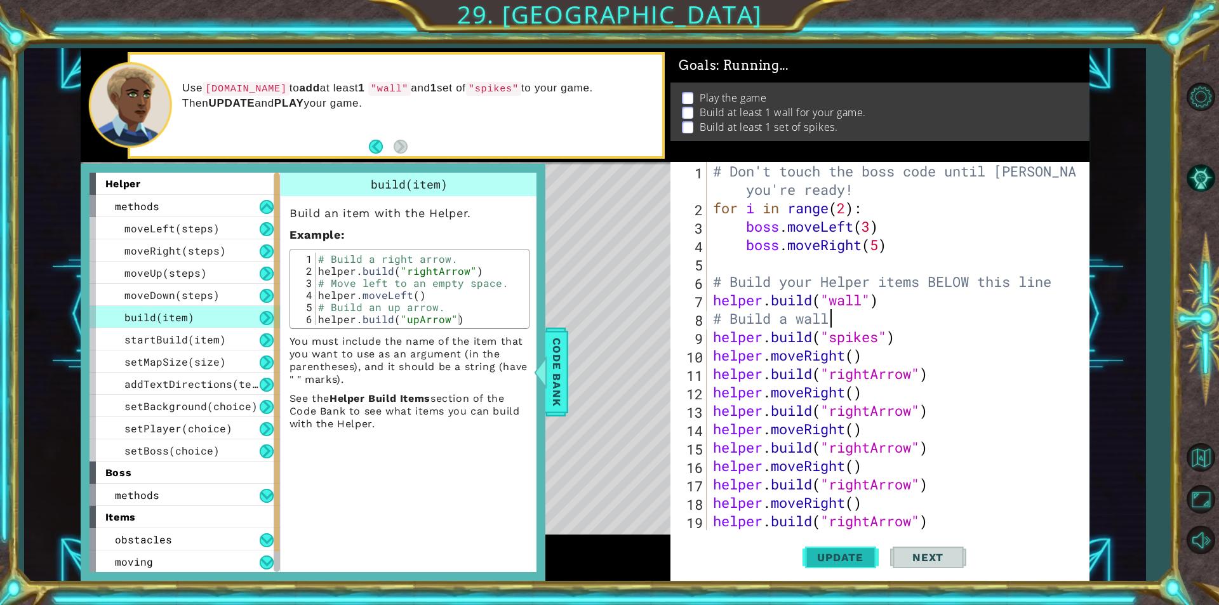
click at [804, 553] on button "Update" at bounding box center [841, 557] width 76 height 42
click at [796, 550] on div "Update Next" at bounding box center [884, 557] width 419 height 42
click at [792, 545] on div "Update Next" at bounding box center [884, 557] width 419 height 42
click at [792, 546] on div "Update Next" at bounding box center [884, 557] width 419 height 42
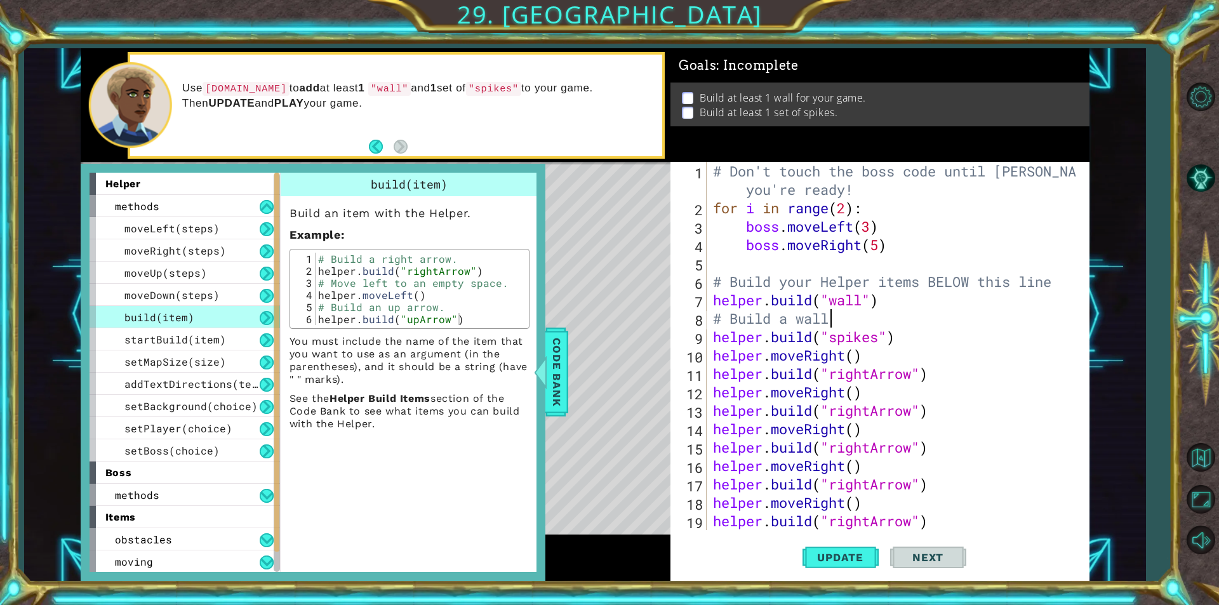
click at [792, 546] on div "Update Next" at bounding box center [884, 557] width 419 height 42
click at [685, 91] on li "Build at least 1 wall for your game." at bounding box center [881, 98] width 399 height 15
click at [690, 110] on ul "Build at least 1 wall for your game. Build at least 1 set of spikes." at bounding box center [880, 105] width 403 height 29
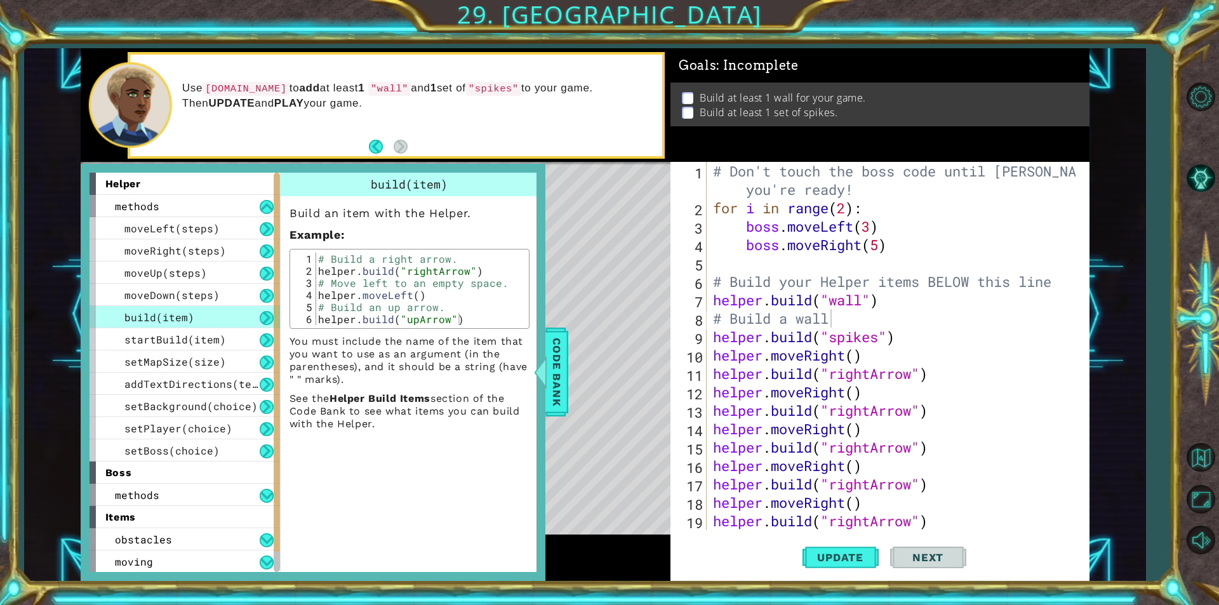
click at [692, 114] on p at bounding box center [687, 113] width 11 height 12
click at [404, 400] on strong "Helper Build Items" at bounding box center [380, 398] width 101 height 12
click at [830, 301] on div "# Don't touch the boss code until [PERSON_NAME] says you're ready! for i in ran…" at bounding box center [896, 373] width 372 height 423
click at [871, 342] on div "# Don't touch the boss code until [PERSON_NAME] says you're ready! for i in ran…" at bounding box center [896, 373] width 372 height 423
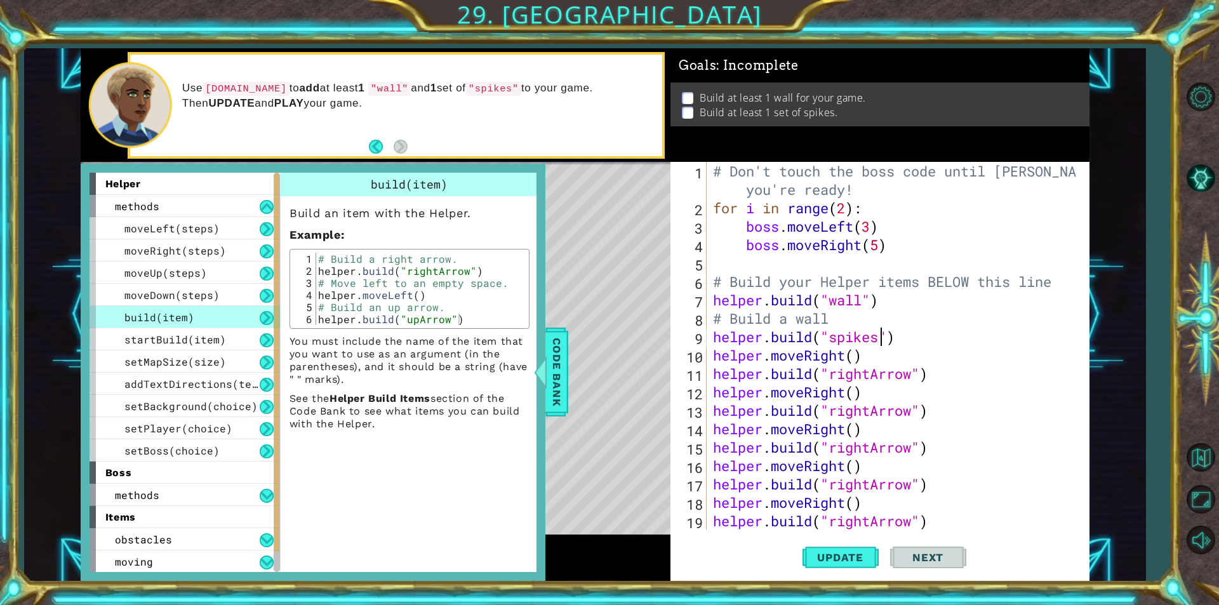
click at [880, 338] on div "# Don't touch the boss code until [PERSON_NAME] says you're ready! for i in ran…" at bounding box center [896, 373] width 372 height 423
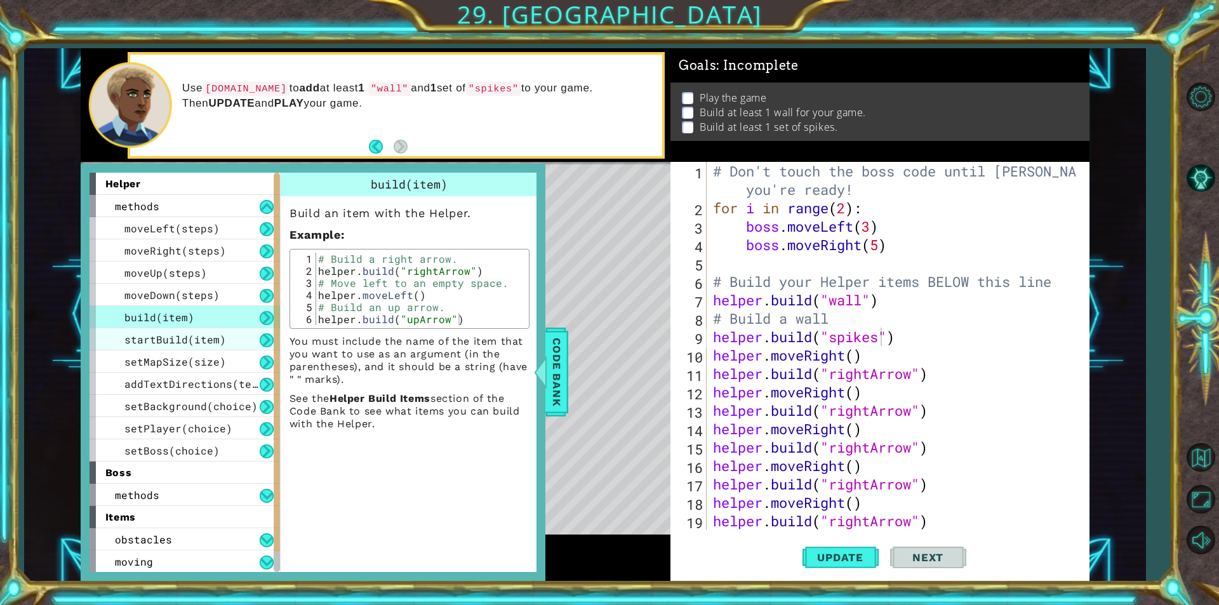
click at [190, 338] on span "startBuild(item)" at bounding box center [175, 339] width 102 height 13
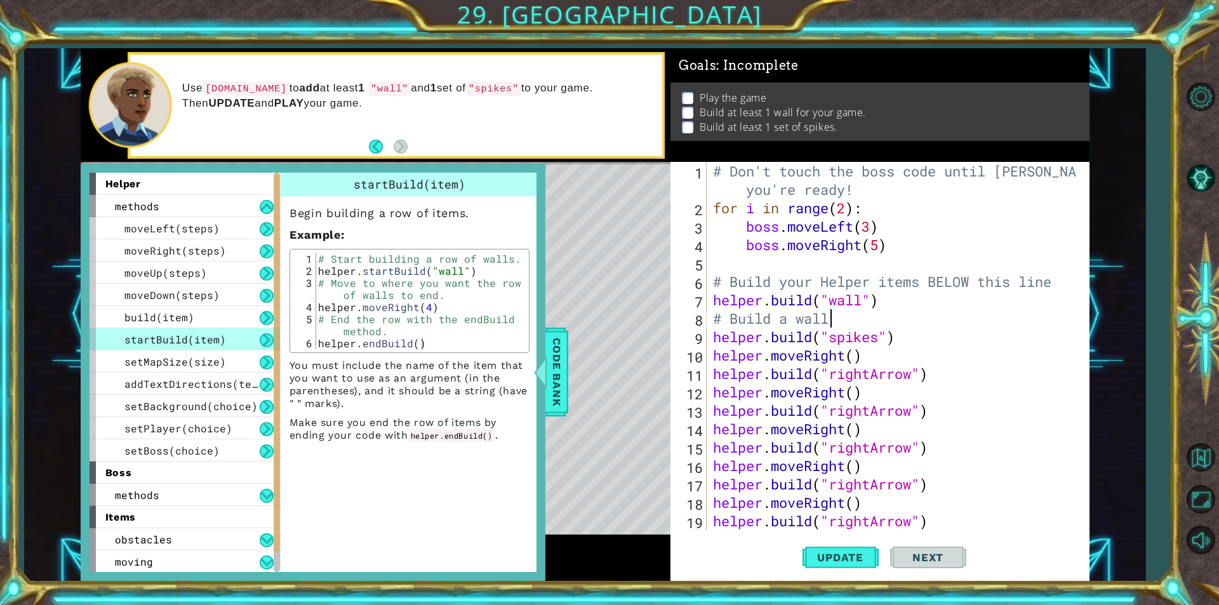
click at [846, 309] on div "# Don't touch the boss code until [PERSON_NAME] says you're ready! for i in ran…" at bounding box center [896, 373] width 372 height 423
type textarea "#"
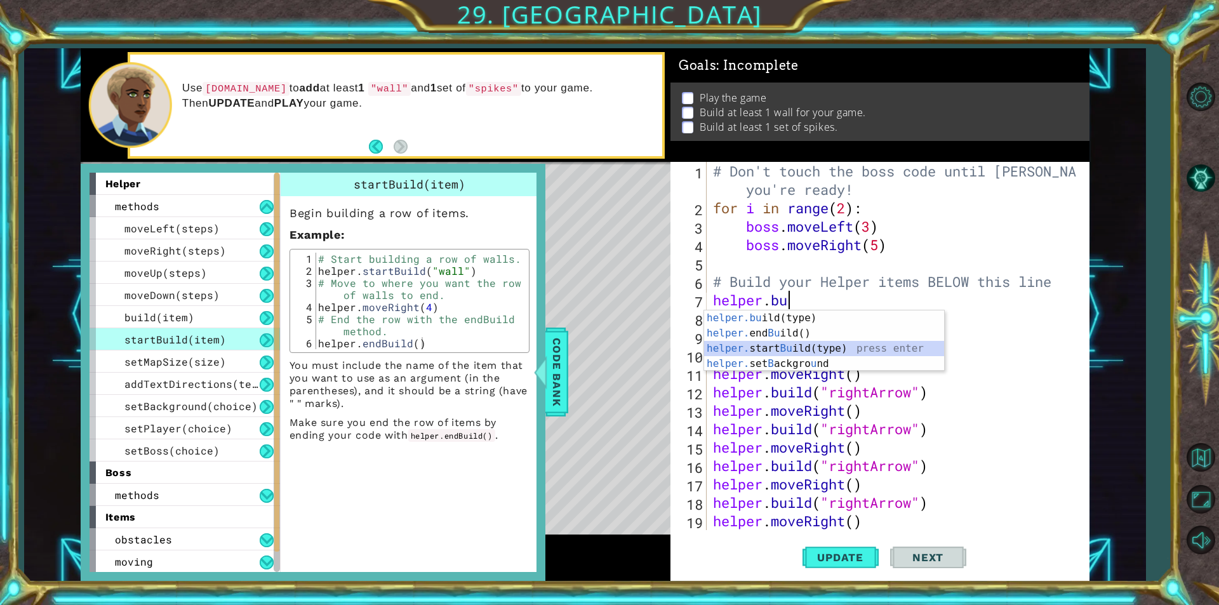
click at [846, 342] on div "helper.bu ild(type) press enter helper. end Bu ild() press enter helper. start …" at bounding box center [824, 355] width 240 height 91
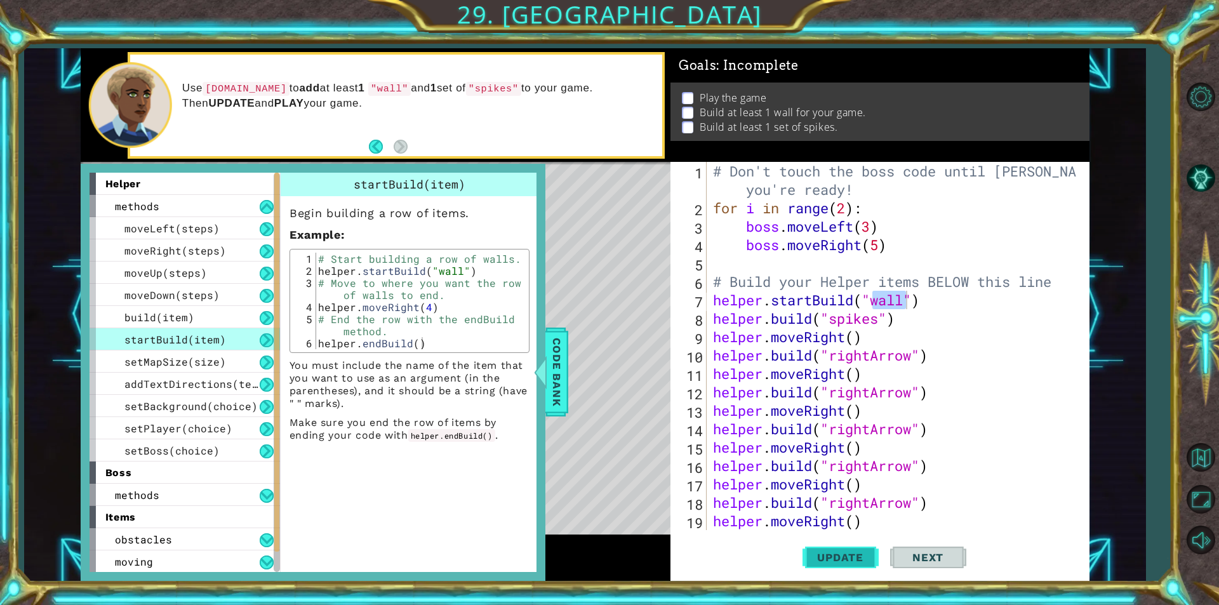
click at [821, 558] on span "Update" at bounding box center [840, 557] width 72 height 13
click at [542, 347] on div "helper methods moveLeft(steps) moveRight(steps) moveUp(steps) moveDown(steps) b…" at bounding box center [313, 372] width 465 height 417
click at [550, 347] on span "Code Bank" at bounding box center [557, 371] width 20 height 77
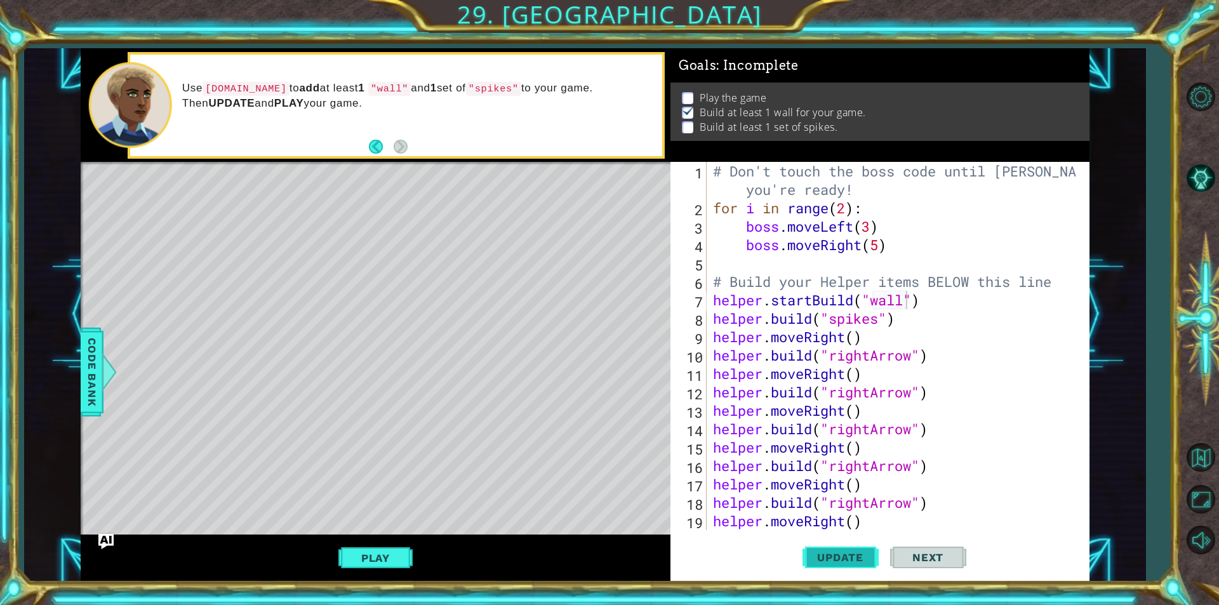
click at [835, 562] on span "Update" at bounding box center [840, 557] width 72 height 13
click at [827, 559] on span "Update" at bounding box center [840, 557] width 72 height 13
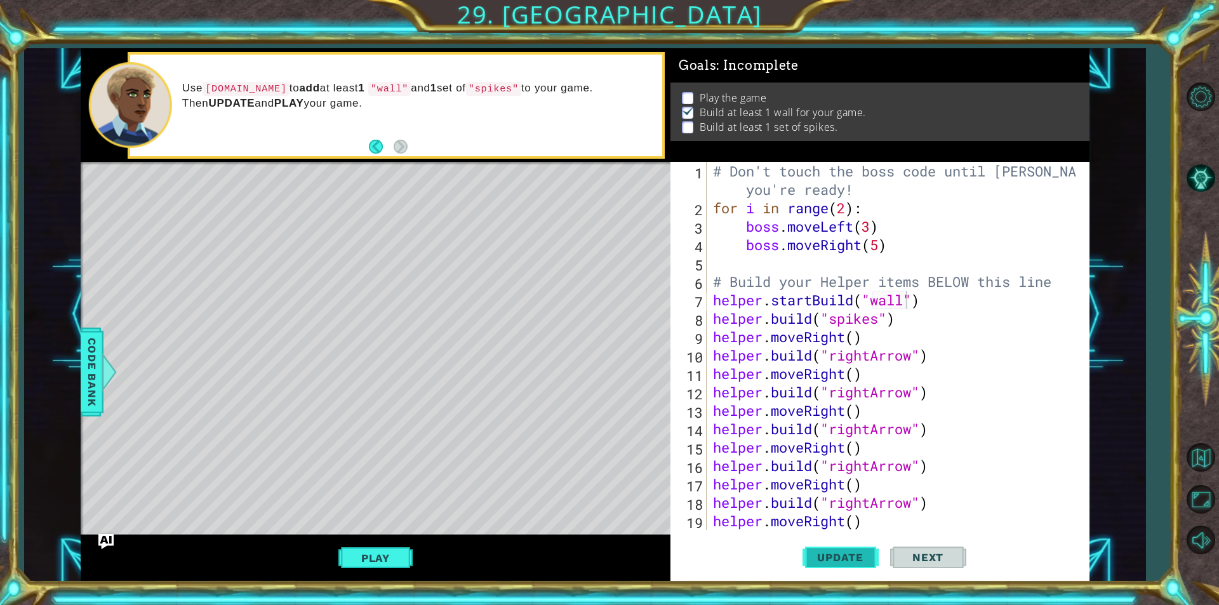
click at [827, 559] on span "Update" at bounding box center [840, 557] width 72 height 13
click at [881, 307] on div "# Don't touch the boss code until [PERSON_NAME] says you're ready! for i in ran…" at bounding box center [896, 373] width 372 height 423
click at [889, 316] on div "# Don't touch the boss code until [PERSON_NAME] says you're ready! for i in ran…" at bounding box center [896, 373] width 372 height 423
click at [878, 333] on div "# Don't touch the boss code until [PERSON_NAME] says you're ready! for i in ran…" at bounding box center [896, 373] width 372 height 423
click at [884, 316] on div "# Don't touch the boss code until [PERSON_NAME] says you're ready! for i in ran…" at bounding box center [896, 373] width 372 height 423
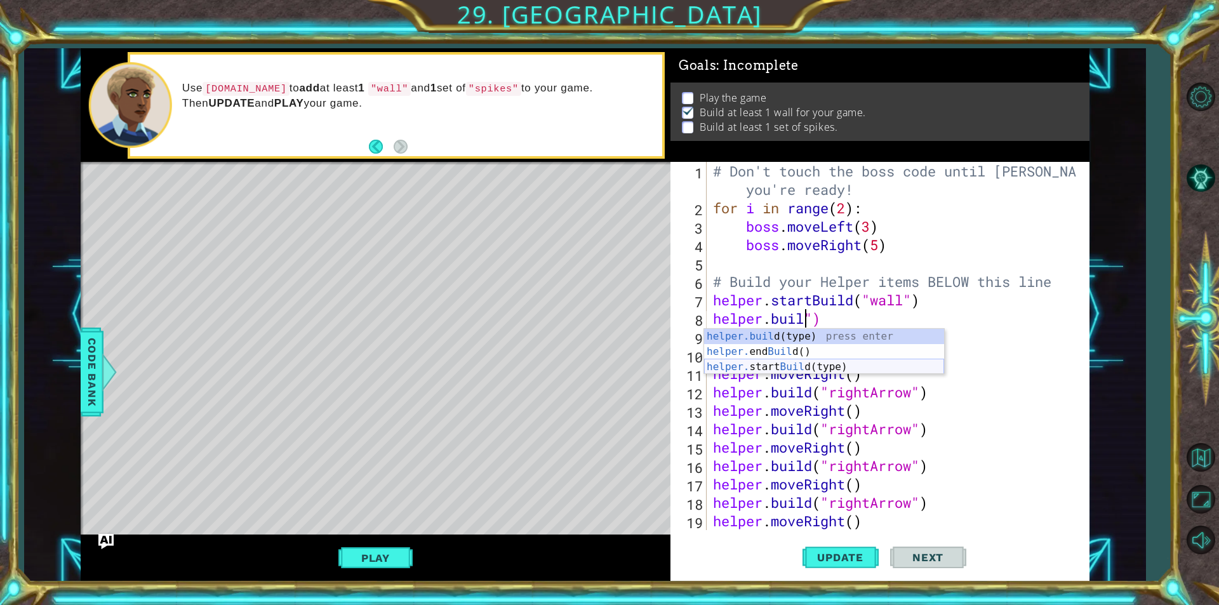
click at [852, 363] on div "helper.buil d(type) press enter helper. end Buil d() press enter helper. start …" at bounding box center [824, 367] width 240 height 76
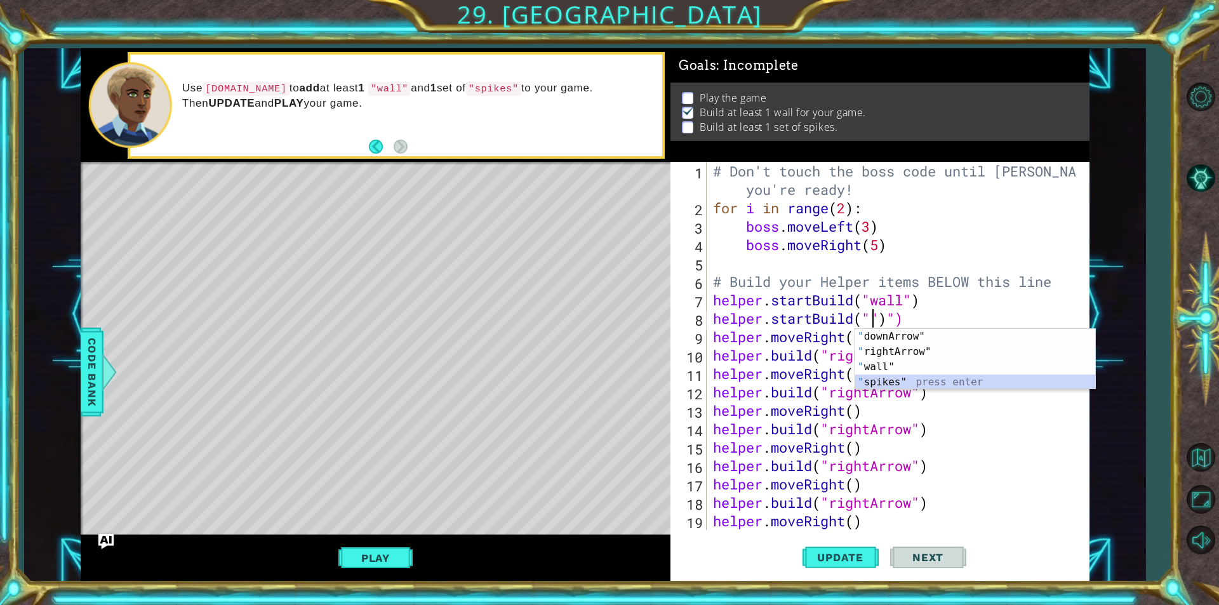
click at [926, 375] on div "" downArrow" press enter " rightArrow" press enter " wall" press enter " spikes…" at bounding box center [975, 374] width 240 height 91
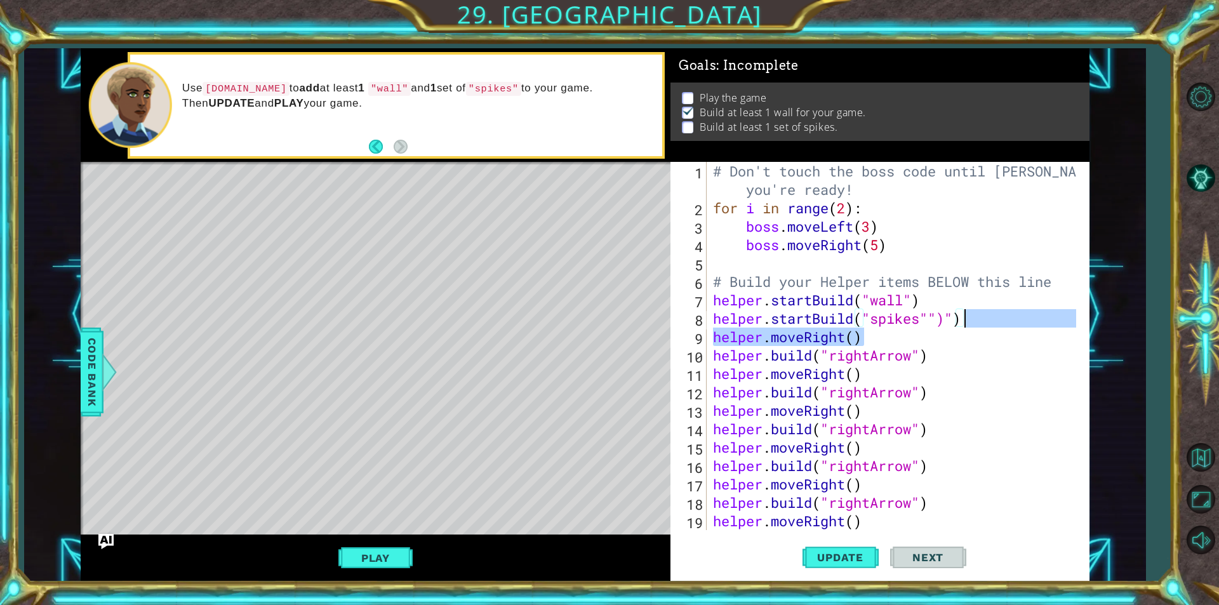
drag, startPoint x: 962, startPoint y: 330, endPoint x: 966, endPoint y: 324, distance: 7.2
click at [966, 324] on div "# Don't touch the boss code until [PERSON_NAME] says you're ready! for i in ran…" at bounding box center [896, 373] width 372 height 423
click at [966, 324] on div "# Don't touch the boss code until [PERSON_NAME] says you're ready! for i in ran…" at bounding box center [893, 346] width 366 height 368
click at [966, 324] on div "# Don't touch the boss code until [PERSON_NAME] says you're ready! for i in ran…" at bounding box center [896, 373] width 372 height 423
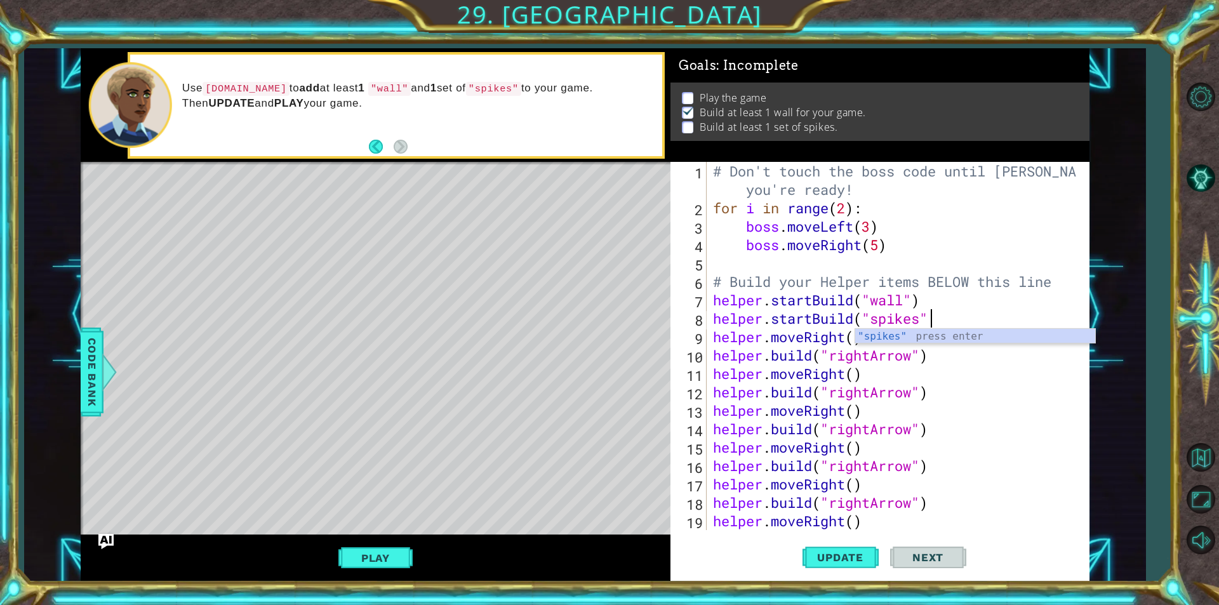
scroll to position [0, 10]
click at [820, 568] on button "Update" at bounding box center [841, 557] width 76 height 42
click at [928, 557] on span "Next" at bounding box center [928, 557] width 57 height 13
click at [401, 561] on button "Play" at bounding box center [375, 558] width 74 height 24
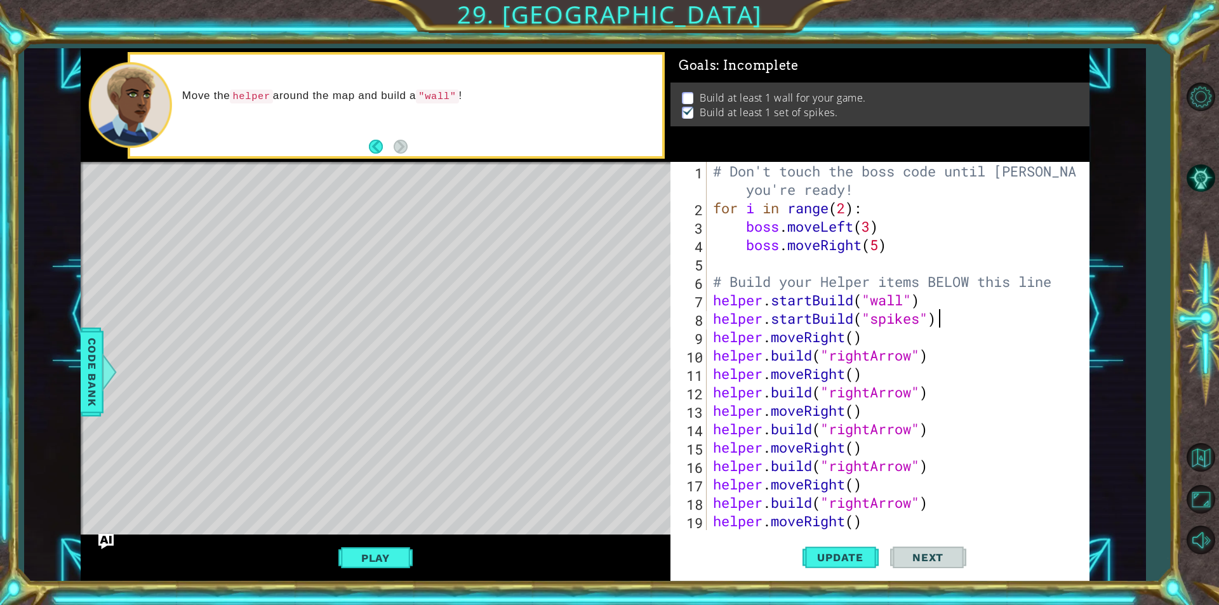
click at [904, 300] on div "# Don't touch the boss code until [PERSON_NAME] says you're ready! for i in ran…" at bounding box center [896, 373] width 372 height 423
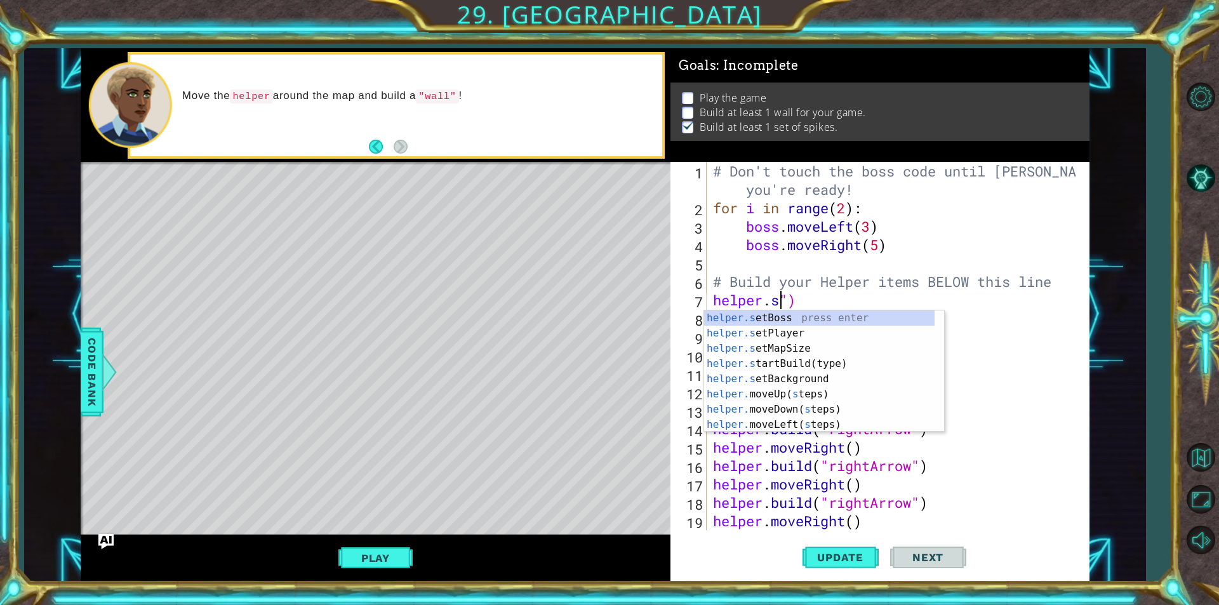
scroll to position [0, 3]
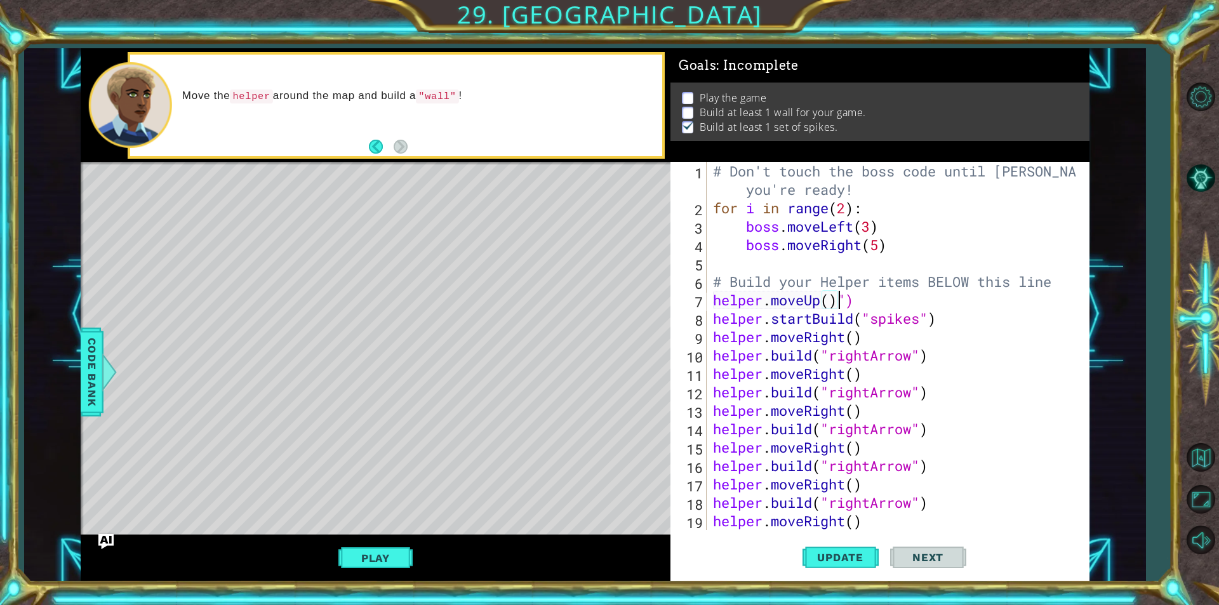
drag, startPoint x: 881, startPoint y: 286, endPoint x: 881, endPoint y: 305, distance: 18.4
click at [879, 300] on div "# Don't touch the boss code until [PERSON_NAME] says you're ready! for i in ran…" at bounding box center [896, 373] width 372 height 423
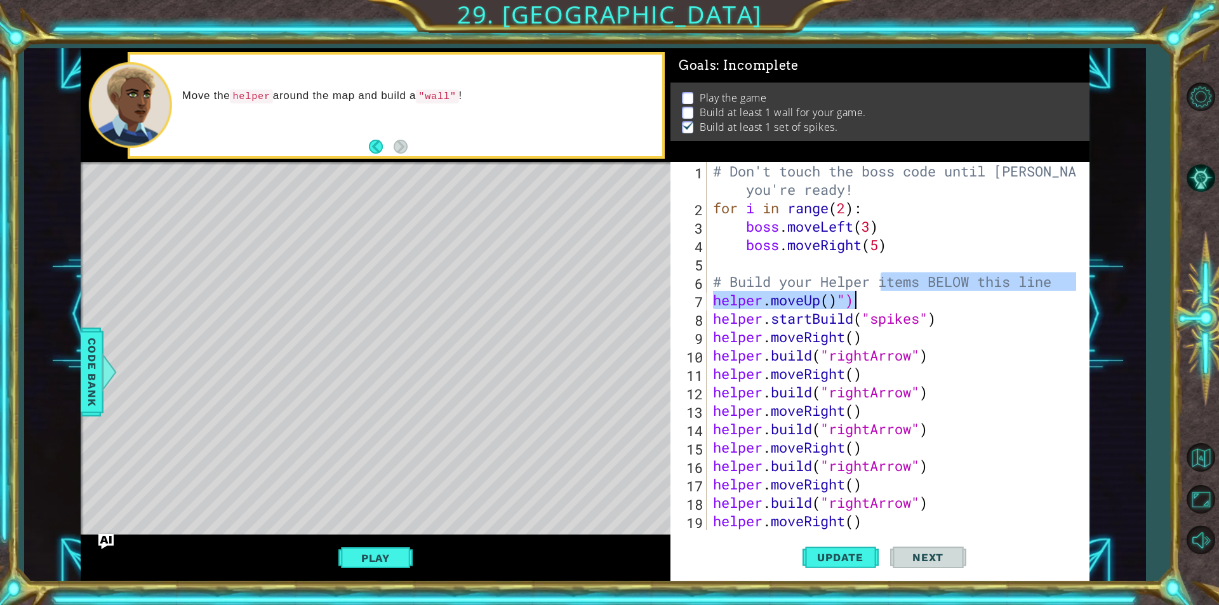
click at [882, 309] on div "# Don't touch the boss code until [PERSON_NAME] says you're ready! for i in ran…" at bounding box center [893, 346] width 366 height 368
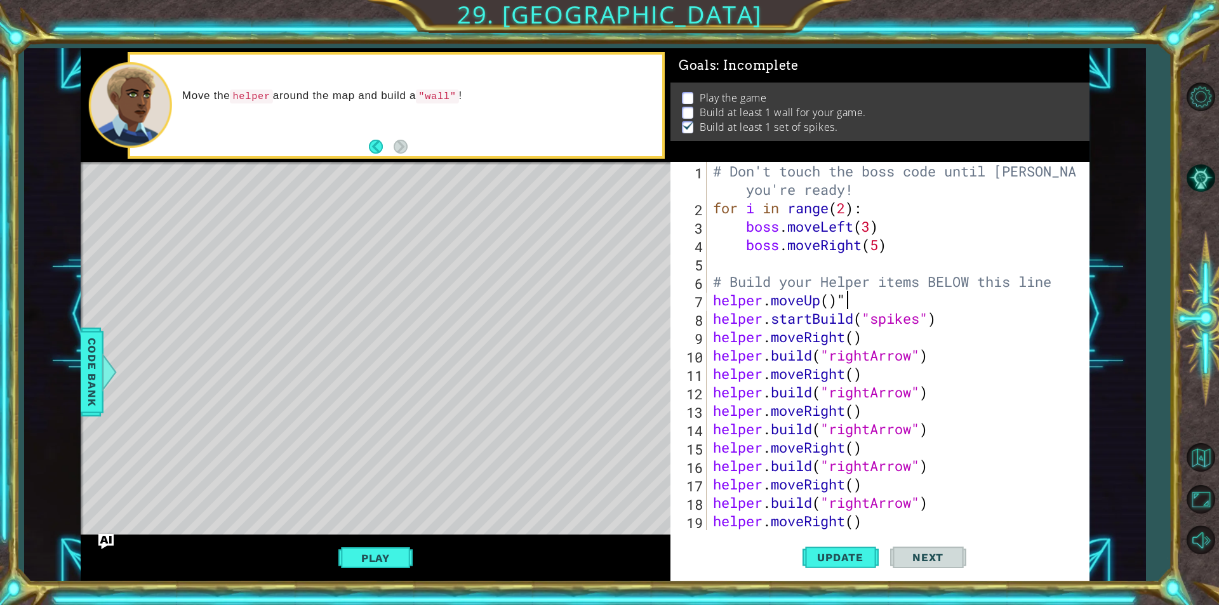
type textarea "helper.moveUp()"
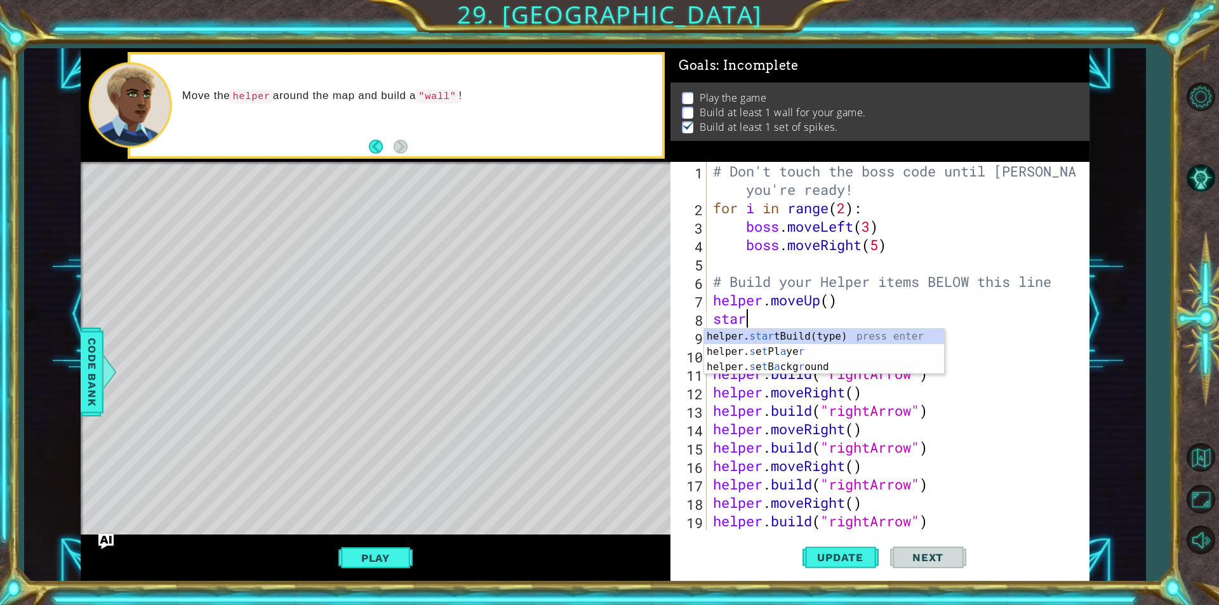
scroll to position [0, 1]
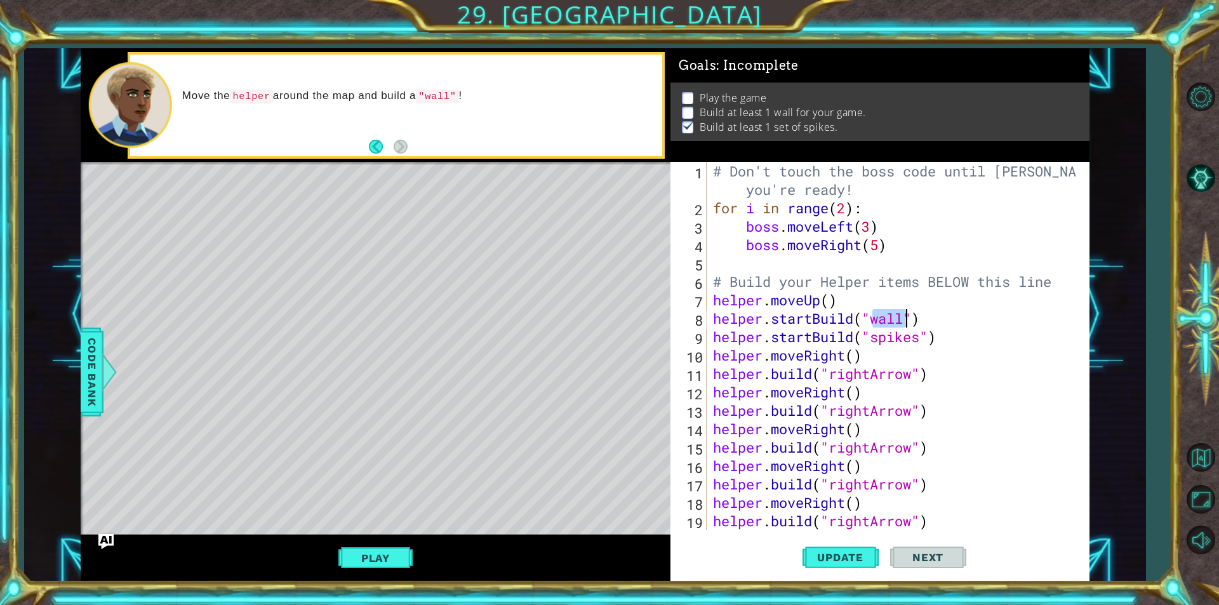
click at [881, 309] on div "helper.startBuild("wall") 1 2 3 4 5 6 7 8 9 10 11 12 13 14 15 16 17 18 19 20 # …" at bounding box center [877, 346] width 415 height 368
click at [860, 559] on span "Update" at bounding box center [840, 557] width 72 height 13
drag, startPoint x: 516, startPoint y: 463, endPoint x: 521, endPoint y: 393, distance: 70.7
click at [523, 399] on div "Level Map" at bounding box center [374, 349] width 587 height 374
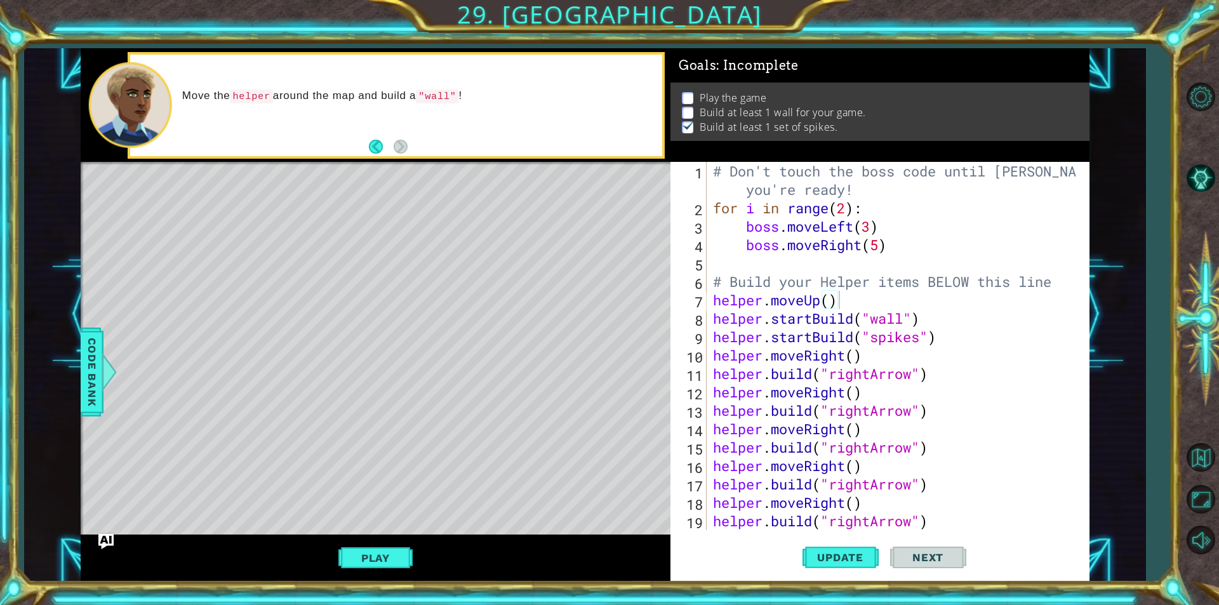
drag, startPoint x: 596, startPoint y: 415, endPoint x: 456, endPoint y: 409, distance: 139.8
click at [479, 411] on div "Level Map" at bounding box center [374, 349] width 587 height 374
click at [811, 304] on div "# Don't touch the boss code until [PERSON_NAME] says you're ready! for i in ran…" at bounding box center [896, 373] width 372 height 423
click at [822, 298] on div "# Don't touch the boss code until [PERSON_NAME] says you're ready! for i in ran…" at bounding box center [896, 373] width 372 height 423
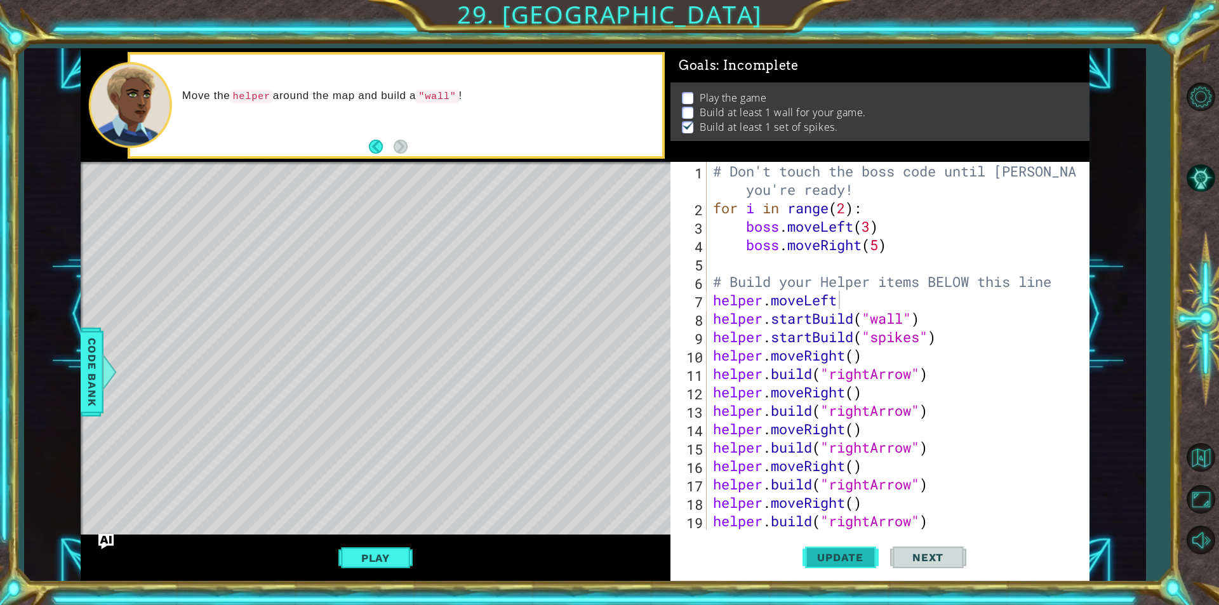
click at [846, 570] on button "Update" at bounding box center [841, 557] width 76 height 42
click at [861, 560] on span "Update" at bounding box center [840, 557] width 72 height 13
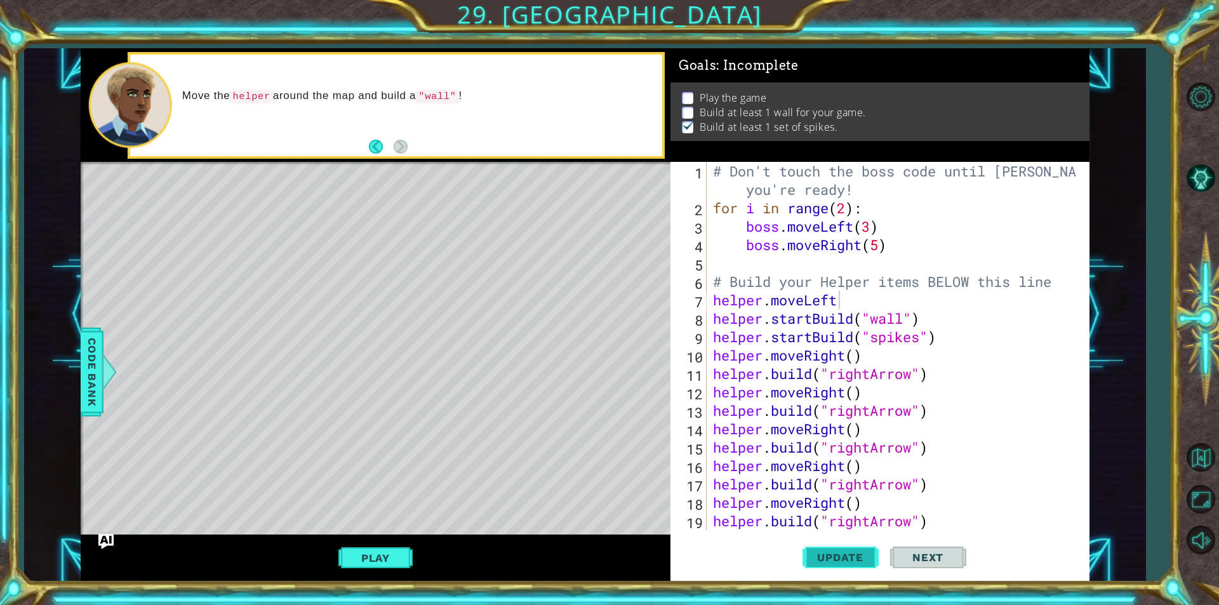
click at [861, 560] on span "Update" at bounding box center [840, 557] width 72 height 13
type textarea "helper.moveLef"
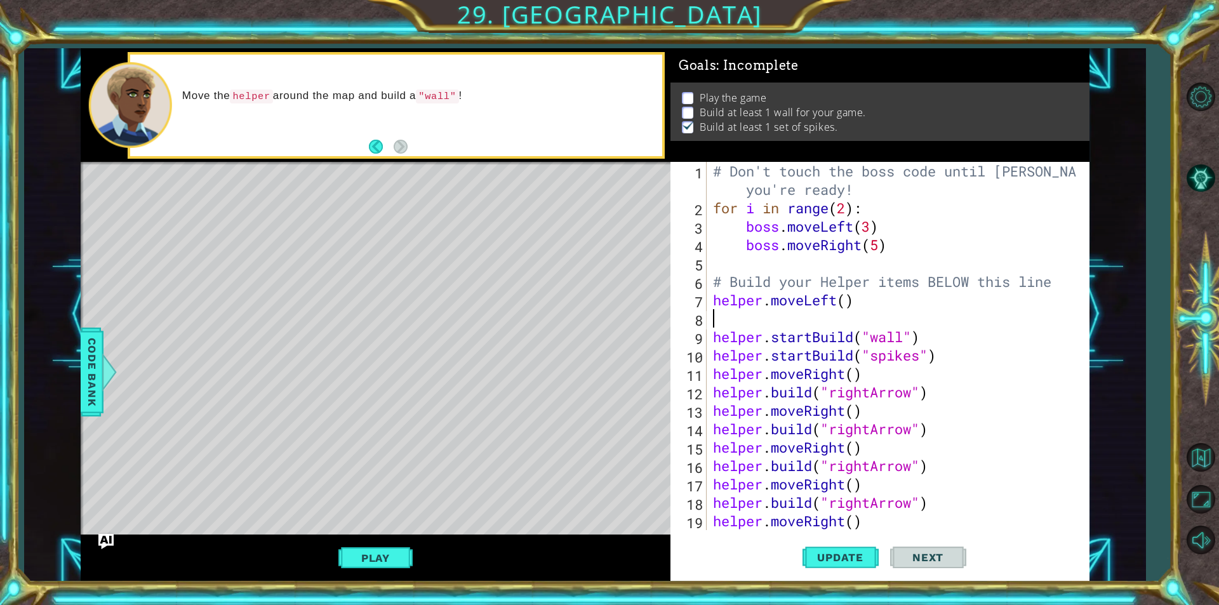
click at [885, 319] on div "# Don't touch the boss code until [PERSON_NAME] says you're ready! for i in ran…" at bounding box center [896, 373] width 372 height 423
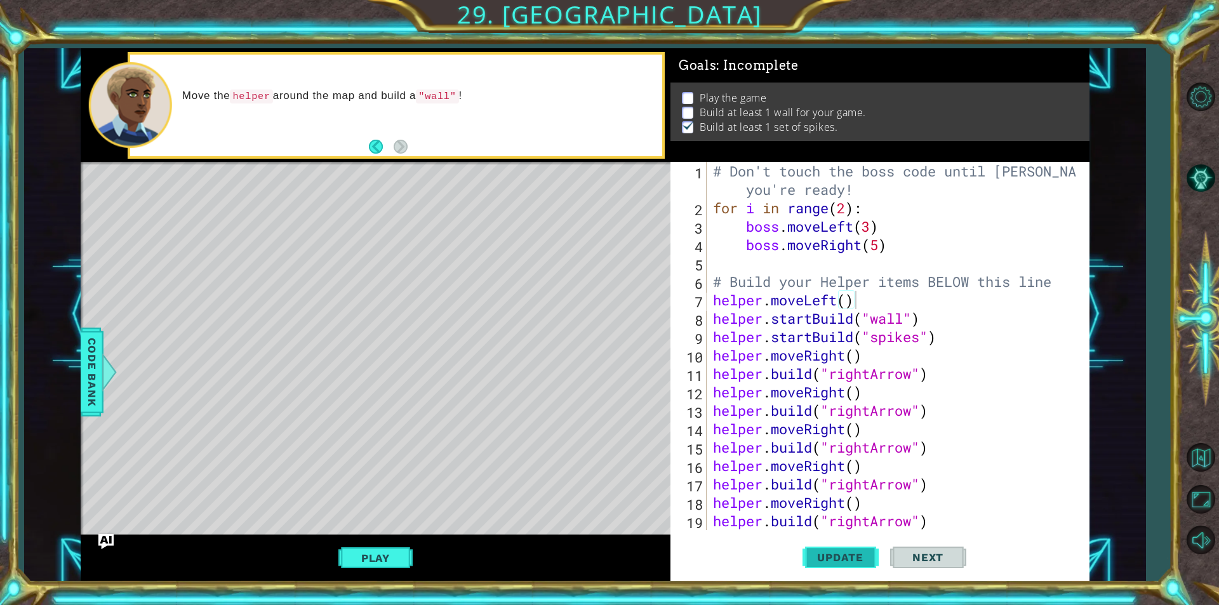
click at [843, 566] on button "Update" at bounding box center [841, 557] width 76 height 42
click at [344, 567] on button "Play" at bounding box center [375, 558] width 74 height 24
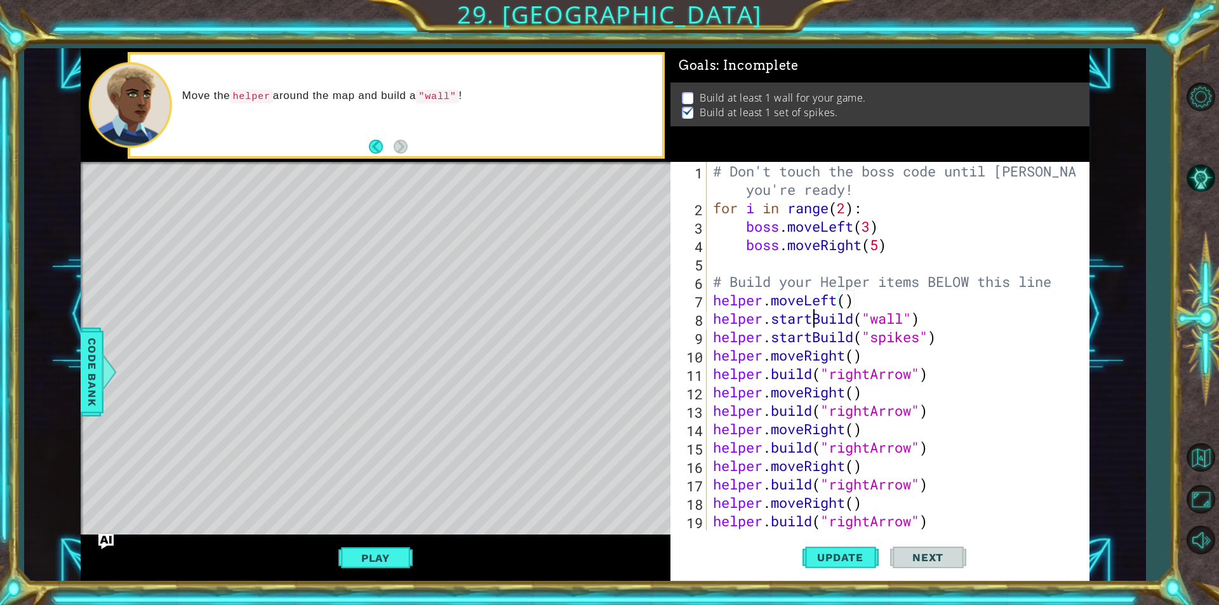
click at [812, 316] on div "# Don't touch the boss code until [PERSON_NAME] says you're ready! for i in ran…" at bounding box center [896, 373] width 372 height 423
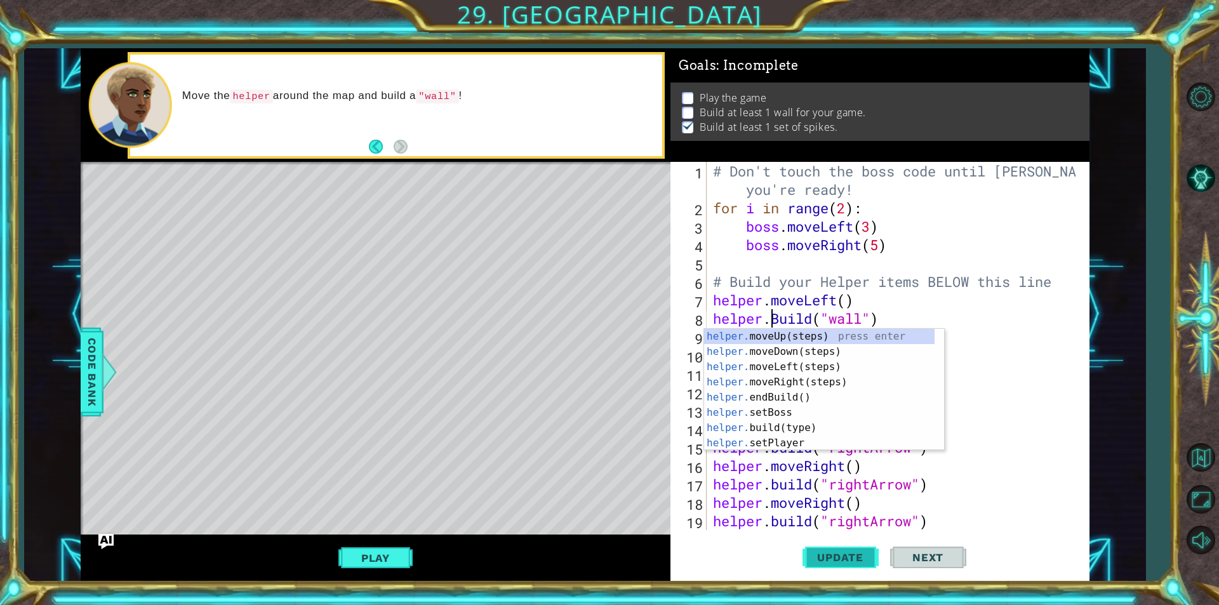
click at [857, 546] on button "Update" at bounding box center [841, 557] width 76 height 42
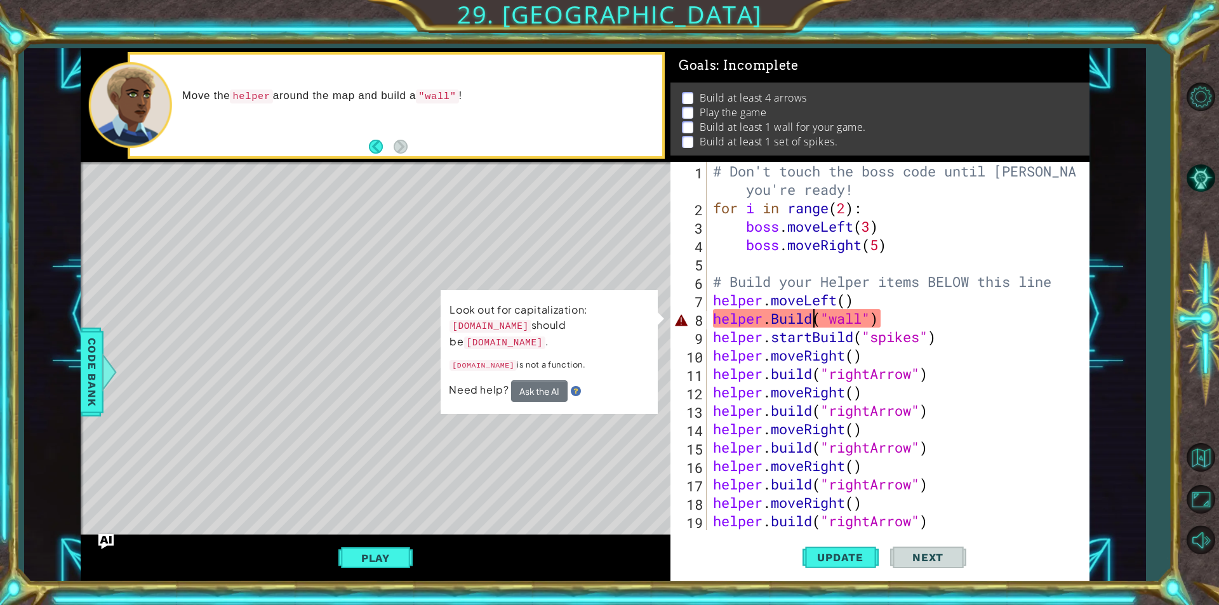
click at [813, 324] on div "# Don't touch the boss code until [PERSON_NAME] says you're ready! for i in ran…" at bounding box center [896, 373] width 372 height 423
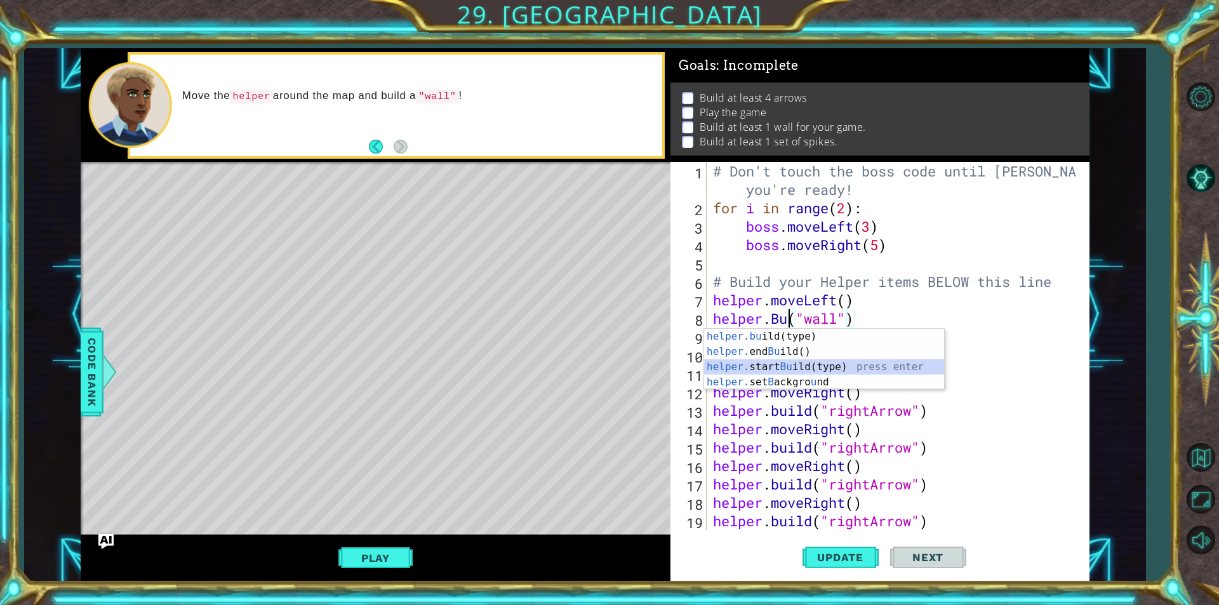
click at [827, 368] on div "helper.bu ild(type) press enter helper. end Bu ild() press enter helper. start …" at bounding box center [824, 374] width 240 height 91
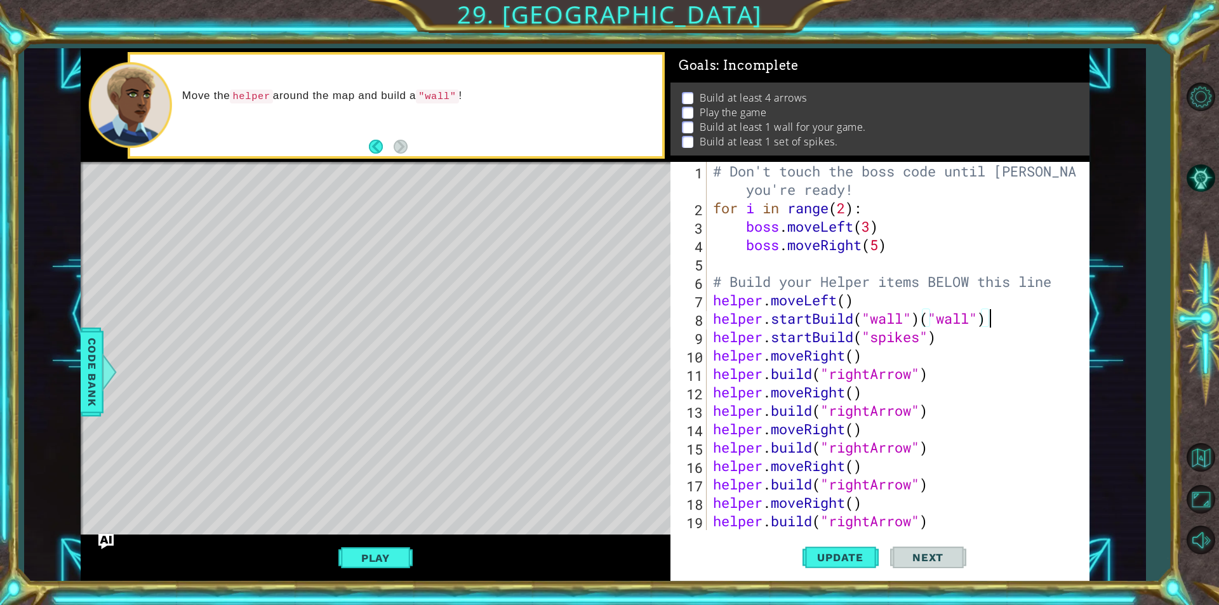
click at [995, 316] on div "# Don't touch the boss code until [PERSON_NAME] says you're ready! for i in ran…" at bounding box center [896, 373] width 372 height 423
click at [845, 296] on div "# Don't touch the boss code until [PERSON_NAME] says you're ready! for i in ran…" at bounding box center [896, 373] width 372 height 423
click at [862, 566] on button "Update" at bounding box center [841, 557] width 76 height 42
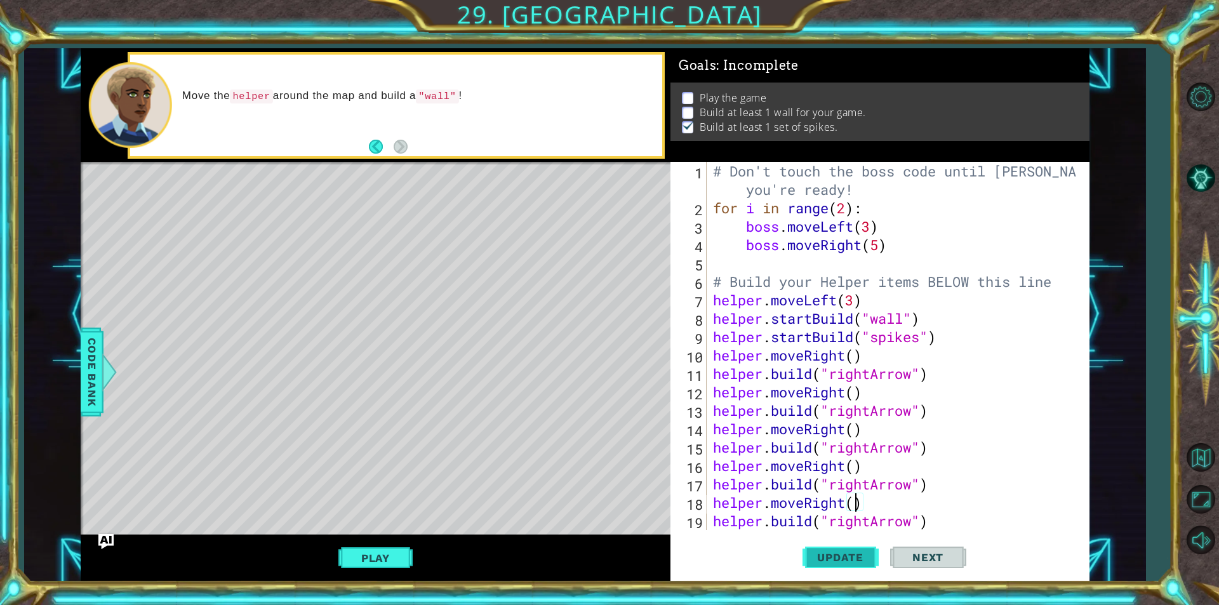
drag, startPoint x: 867, startPoint y: 564, endPoint x: 863, endPoint y: 557, distance: 8.5
click at [867, 564] on button "Update" at bounding box center [841, 557] width 76 height 42
click at [863, 557] on span "Update" at bounding box center [840, 557] width 72 height 13
click at [867, 554] on span "Update" at bounding box center [840, 557] width 72 height 13
click at [864, 551] on span "Update" at bounding box center [840, 557] width 72 height 13
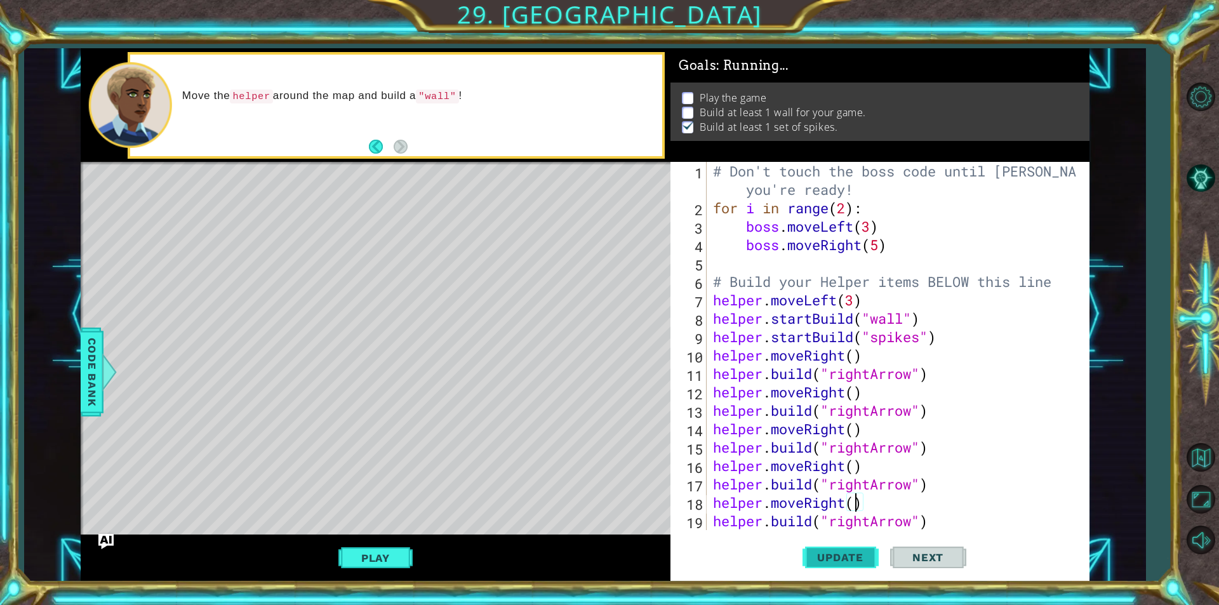
click at [860, 550] on button "Update" at bounding box center [841, 557] width 76 height 42
click at [859, 550] on button "Update" at bounding box center [841, 557] width 76 height 42
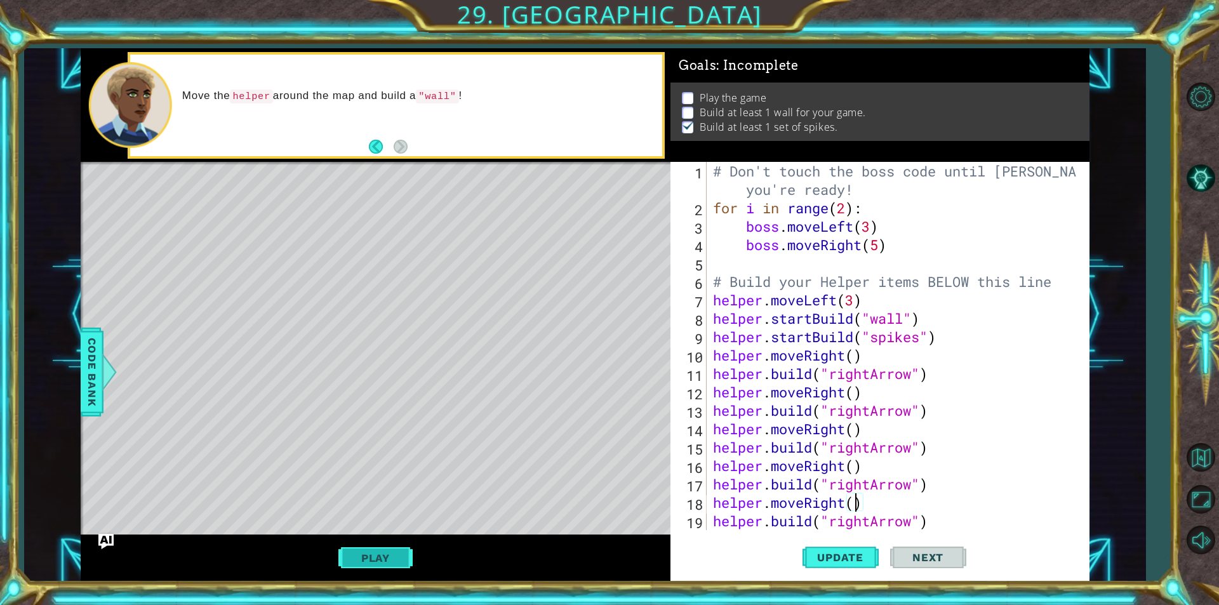
click at [354, 552] on button "Play" at bounding box center [375, 558] width 74 height 24
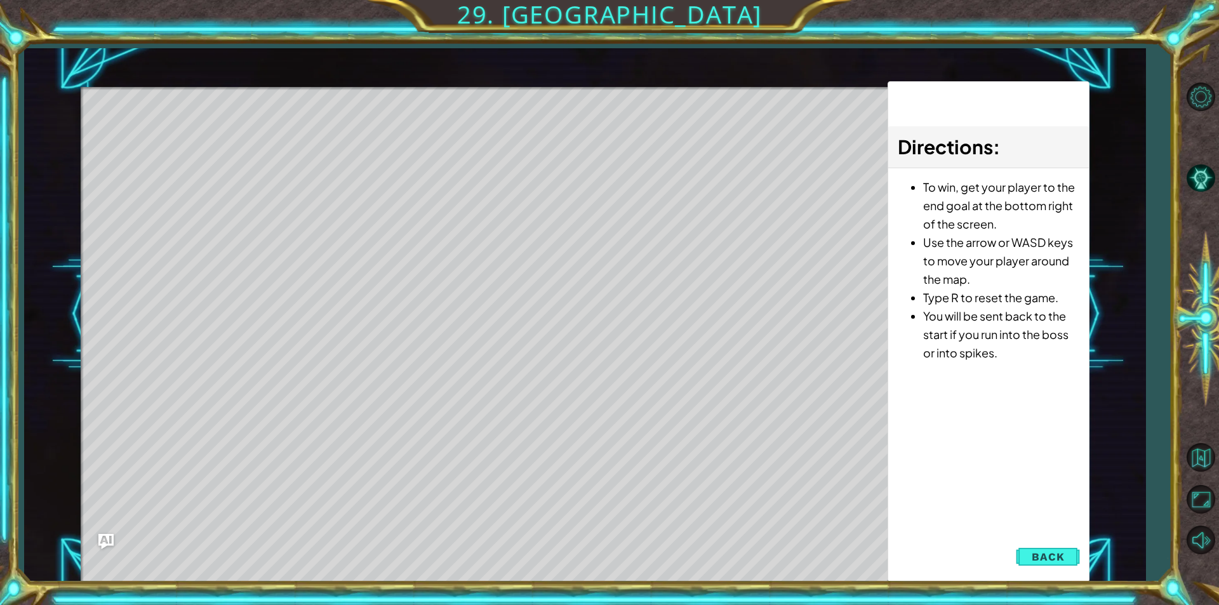
drag, startPoint x: 354, startPoint y: 552, endPoint x: 254, endPoint y: 406, distance: 176.8
click at [254, 403] on div "Level Map" at bounding box center [374, 274] width 587 height 374
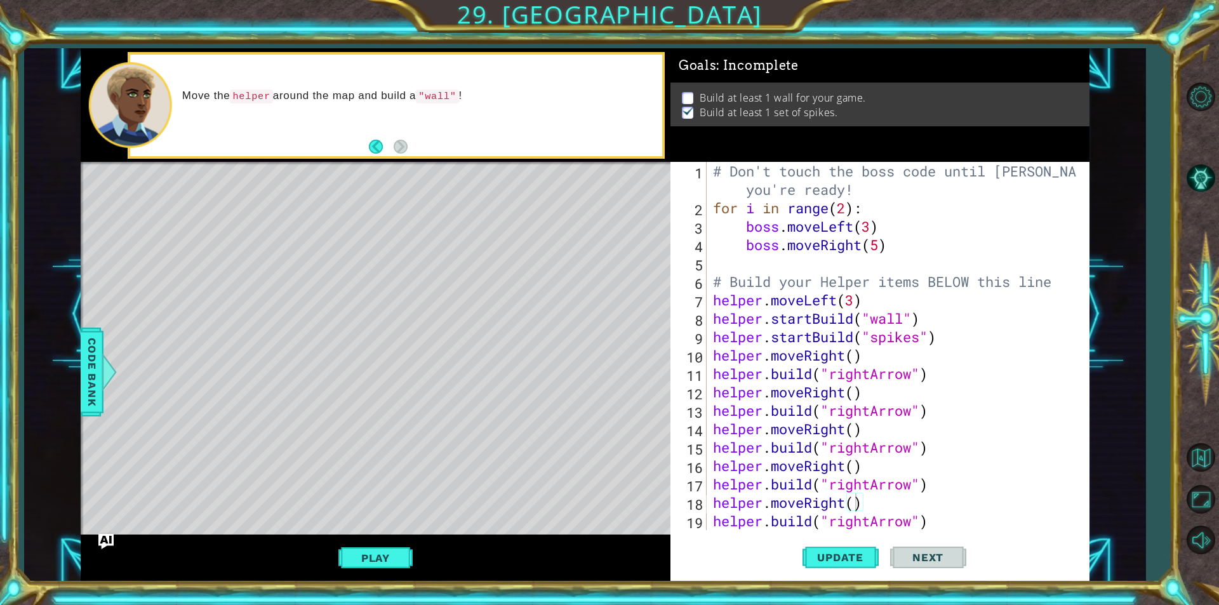
click at [909, 556] on span "Next" at bounding box center [928, 557] width 57 height 13
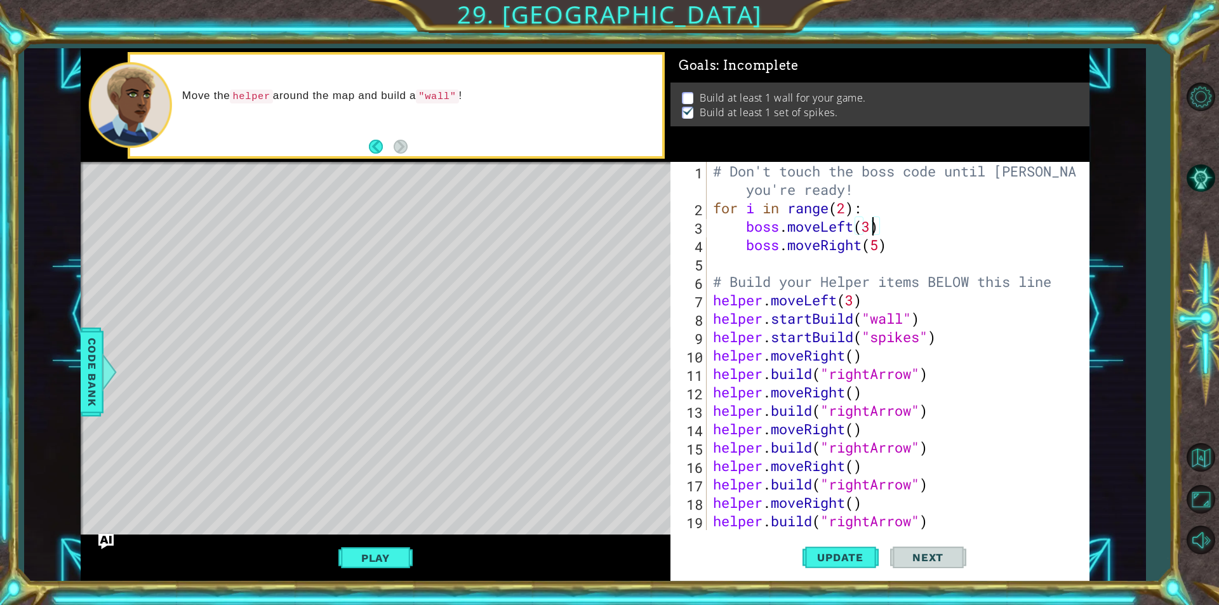
click at [869, 228] on div "# Don't touch the boss code until [PERSON_NAME] says you're ready! for i in ran…" at bounding box center [896, 373] width 372 height 423
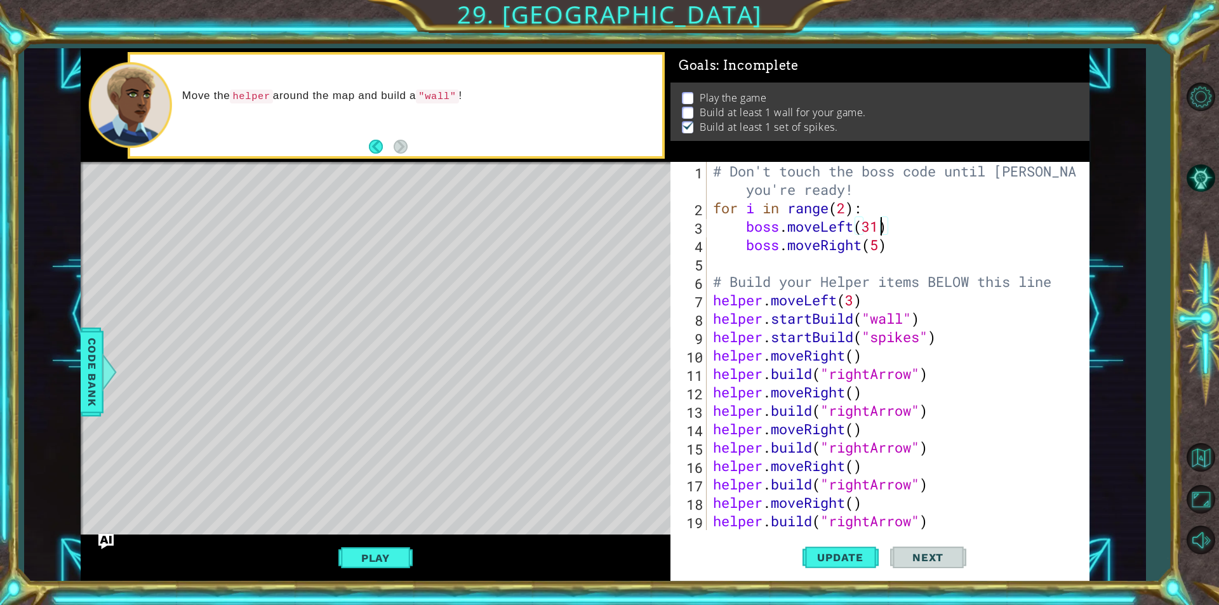
scroll to position [0, 7]
click at [841, 566] on button "Update" at bounding box center [841, 557] width 76 height 42
click at [898, 320] on div "# Don't touch the boss code until [PERSON_NAME] says you're ready! for i in ran…" at bounding box center [896, 373] width 372 height 423
click at [917, 324] on div "# Don't touch the boss code until [PERSON_NAME] says you're ready! for i in ran…" at bounding box center [896, 373] width 372 height 423
click at [894, 324] on div "# Don't touch the boss code until [PERSON_NAME] says you're ready! for i in ran…" at bounding box center [896, 373] width 372 height 423
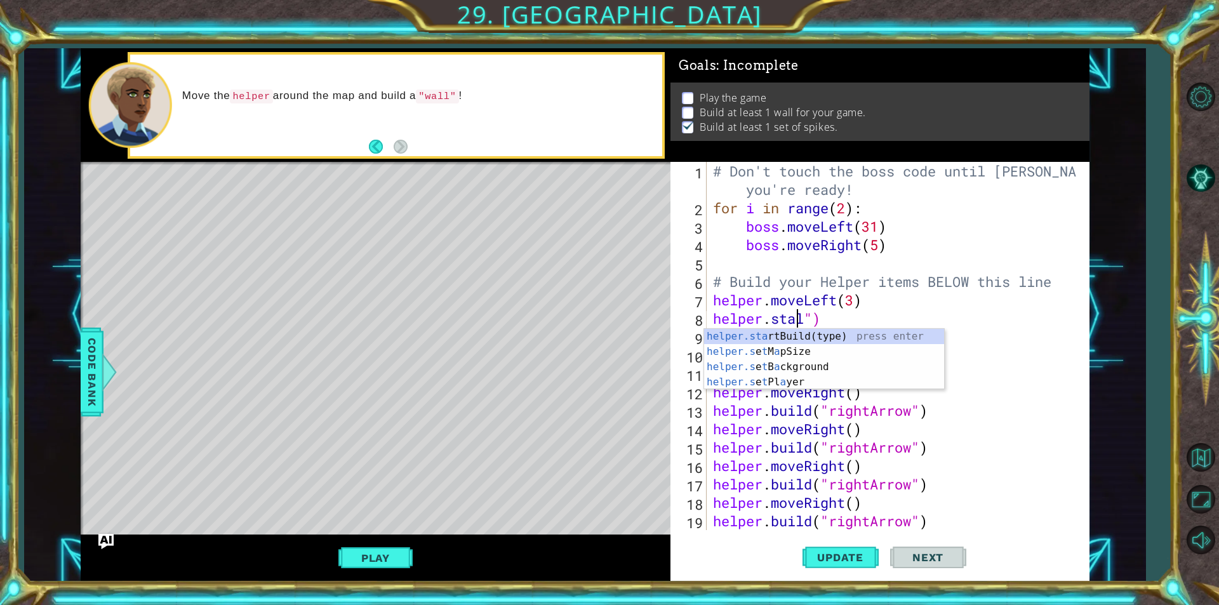
scroll to position [0, 4]
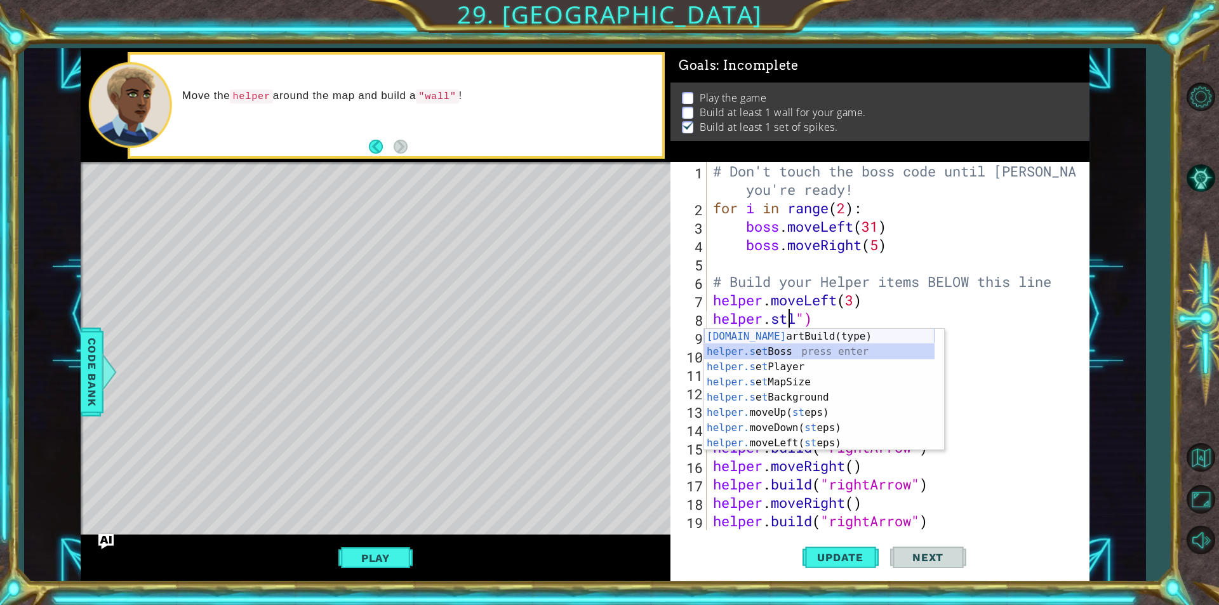
drag, startPoint x: 854, startPoint y: 357, endPoint x: 855, endPoint y: 340, distance: 17.2
click at [855, 340] on div "[DOMAIN_NAME] artBuild(type) press enter helper.s e t Boss press enter helper.s…" at bounding box center [819, 405] width 230 height 152
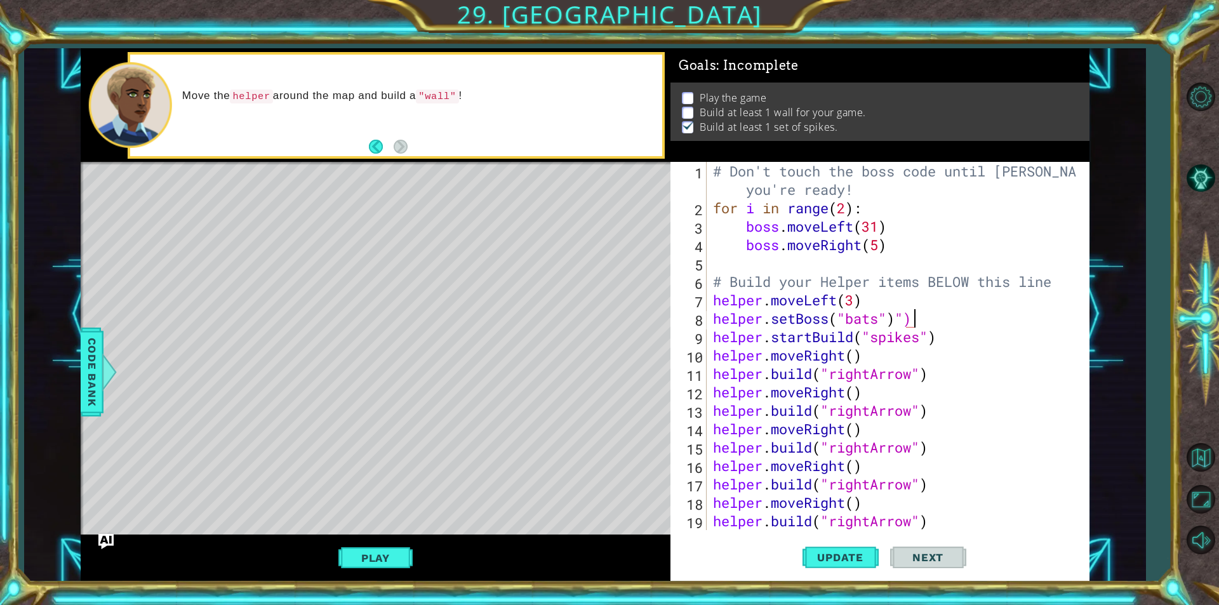
click at [956, 322] on div "# Don't touch the boss code until [PERSON_NAME] says you're ready! for i in ran…" at bounding box center [896, 373] width 372 height 423
type textarea "helper.setBoss("bats")"
click at [867, 553] on span "Update" at bounding box center [840, 557] width 72 height 13
click at [401, 556] on button "Play" at bounding box center [375, 558] width 74 height 24
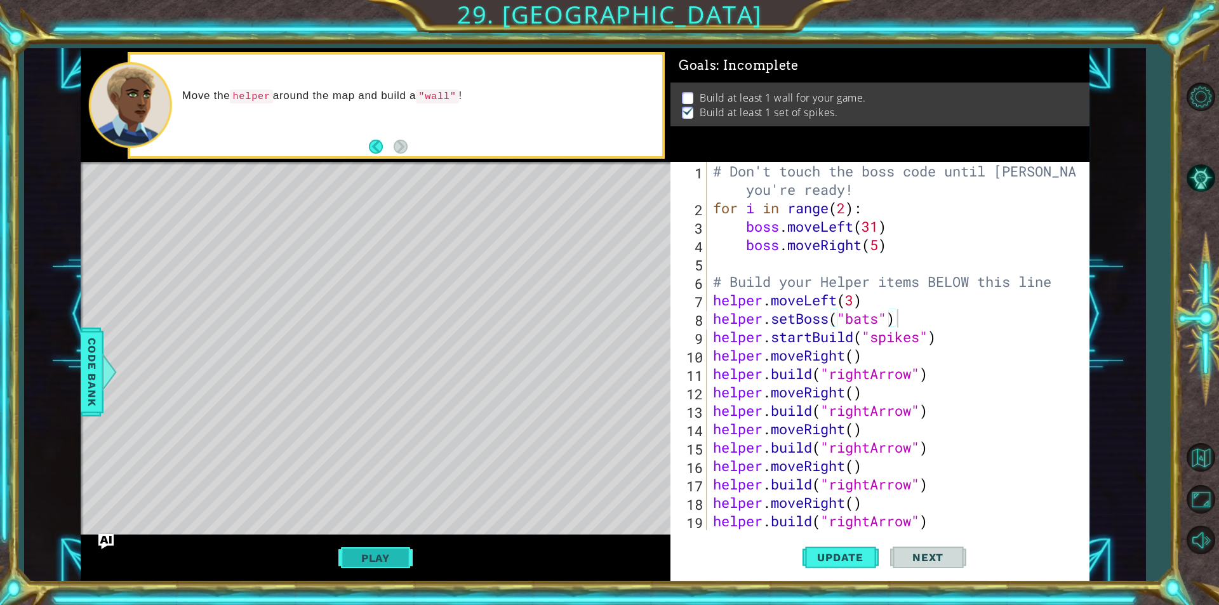
click at [361, 556] on button "Play" at bounding box center [375, 558] width 74 height 24
drag, startPoint x: 840, startPoint y: 542, endPoint x: 832, endPoint y: 560, distance: 20.2
click at [838, 549] on button "Update" at bounding box center [841, 557] width 76 height 42
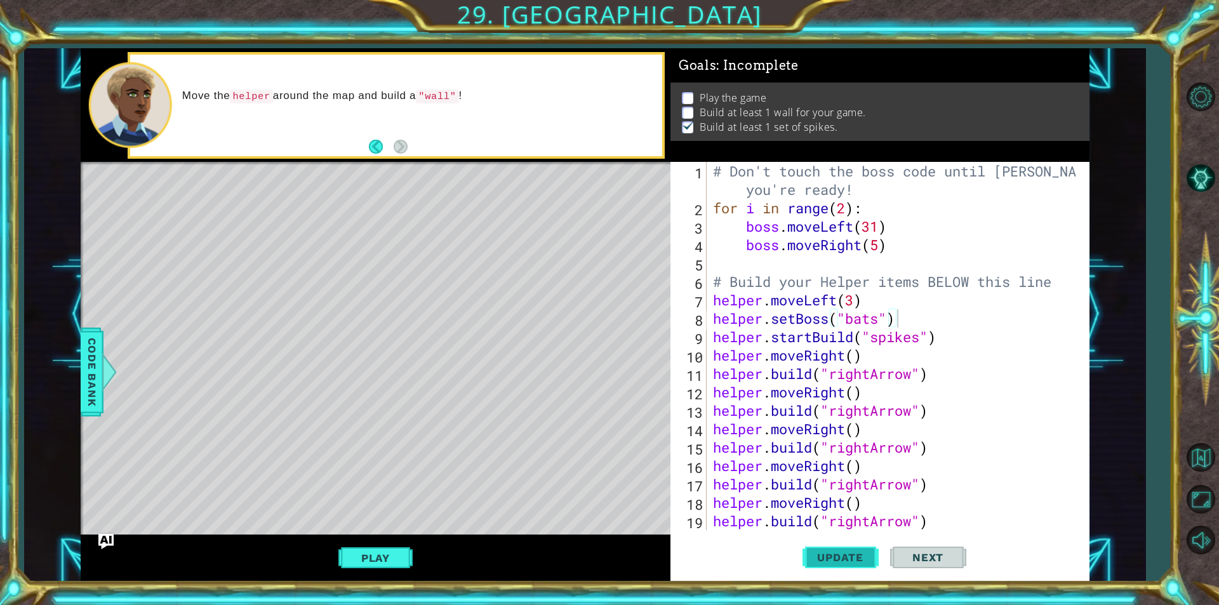
click at [832, 560] on span "Update" at bounding box center [840, 557] width 72 height 13
click at [587, 403] on div "Level Map" at bounding box center [374, 349] width 587 height 374
